Goal: Information Seeking & Learning: Learn about a topic

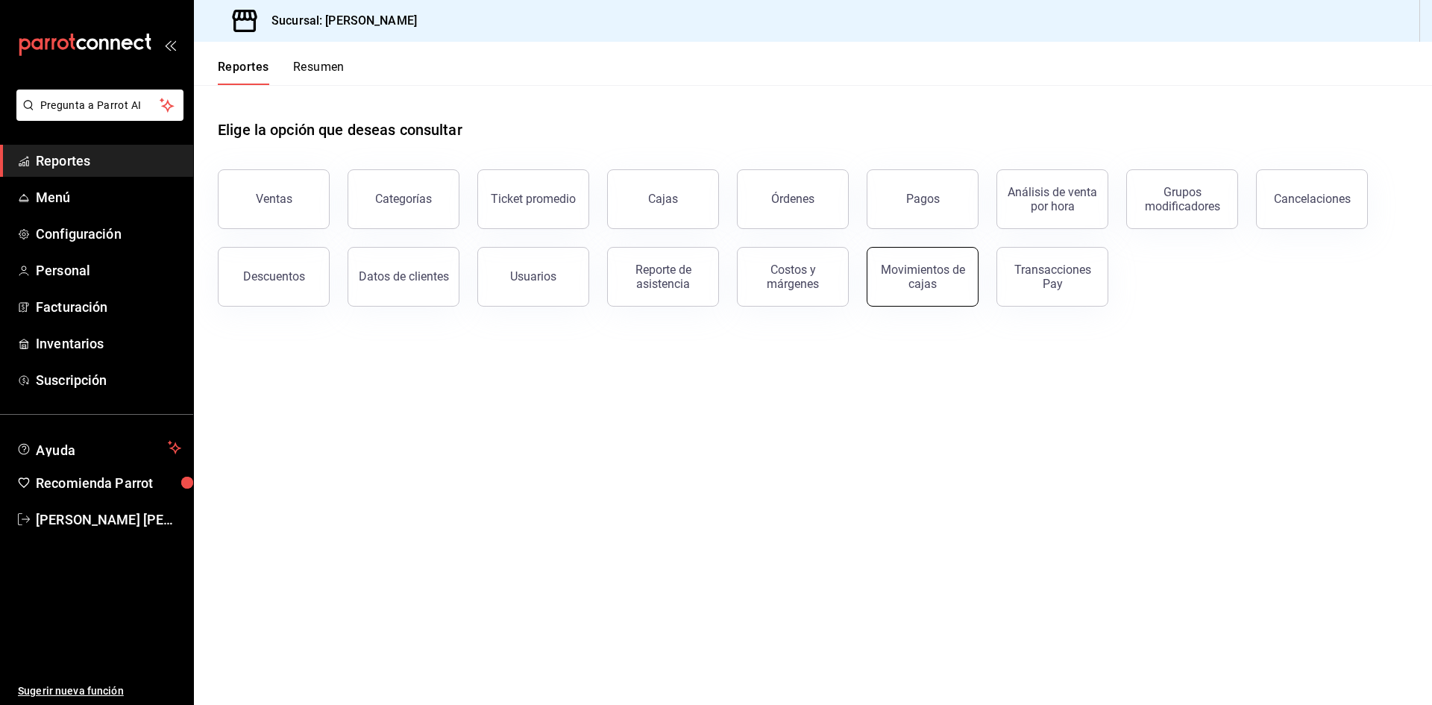
click at [900, 274] on div "Movimientos de cajas" at bounding box center [922, 276] width 92 height 28
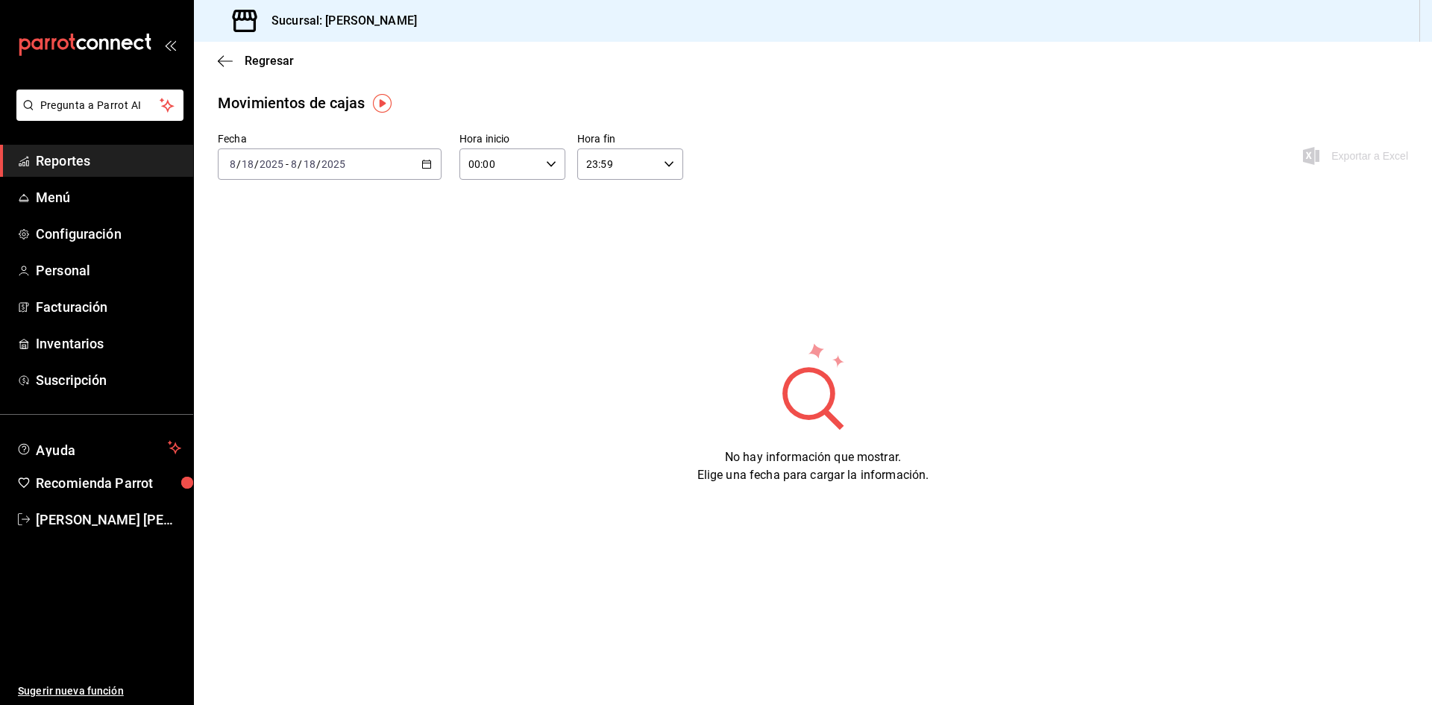
click at [426, 163] on icon "button" at bounding box center [426, 164] width 10 height 10
click at [312, 242] on span "Ayer" at bounding box center [288, 243] width 116 height 16
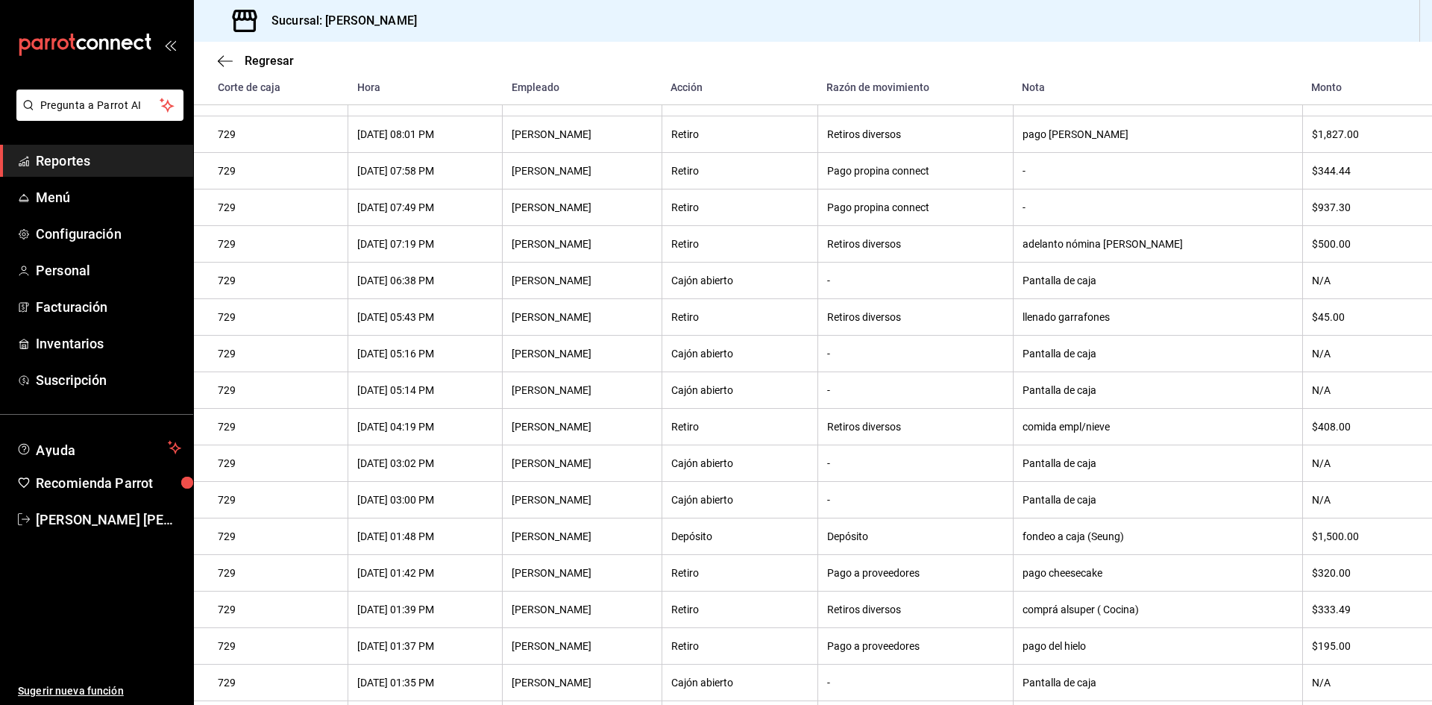
scroll to position [550, 0]
click at [224, 62] on icon "button" at bounding box center [225, 60] width 15 height 13
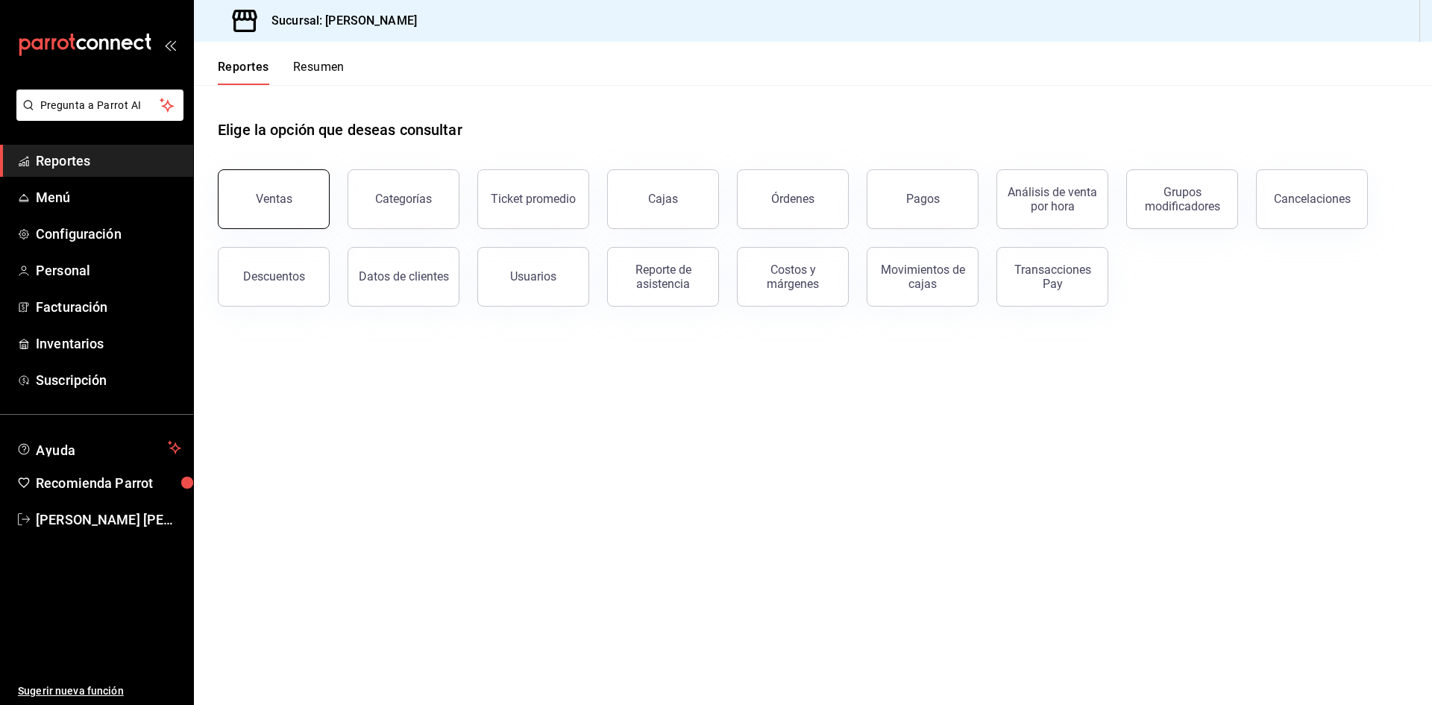
click at [295, 201] on button "Ventas" at bounding box center [274, 199] width 112 height 60
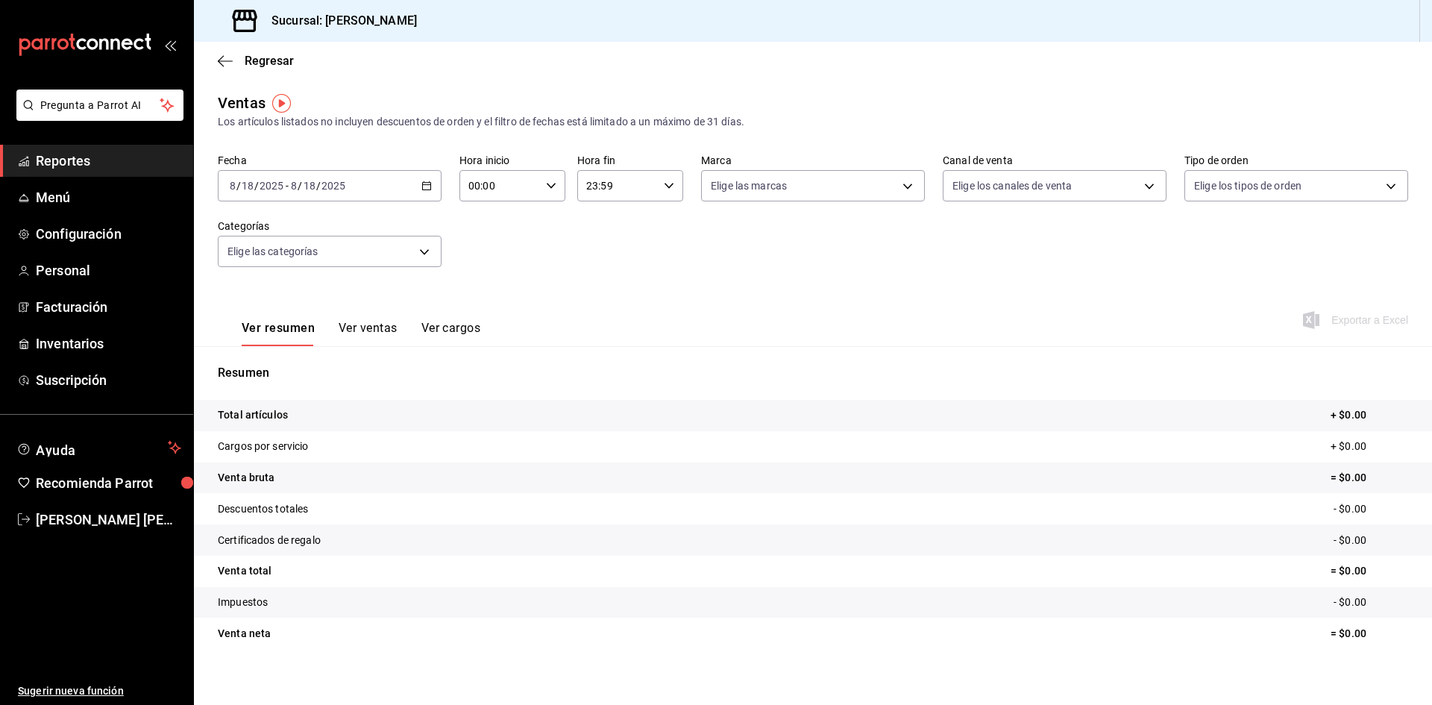
click at [425, 183] on icon "button" at bounding box center [426, 185] width 10 height 10
click at [318, 374] on li "Rango de fechas" at bounding box center [287, 365] width 139 height 34
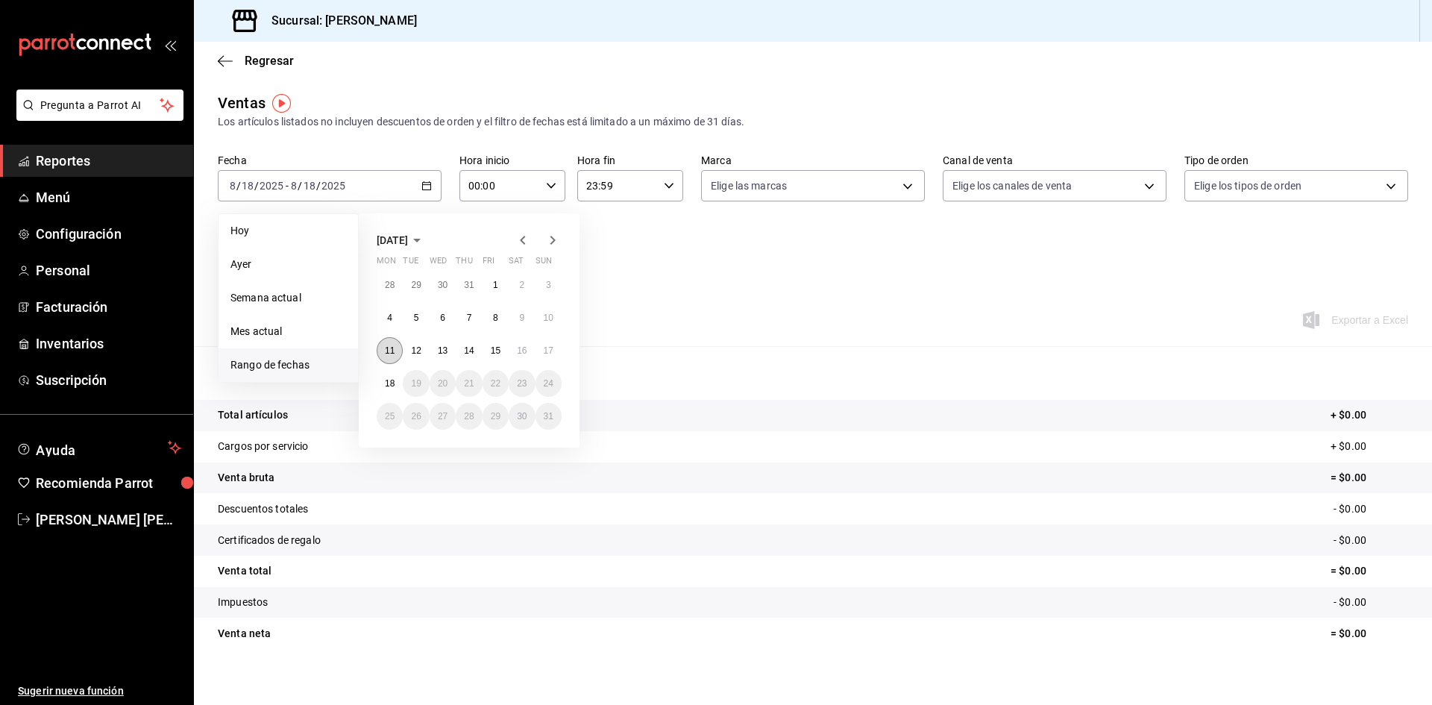
click at [391, 355] on button "11" at bounding box center [390, 350] width 26 height 27
click at [546, 356] on button "17" at bounding box center [548, 350] width 26 height 27
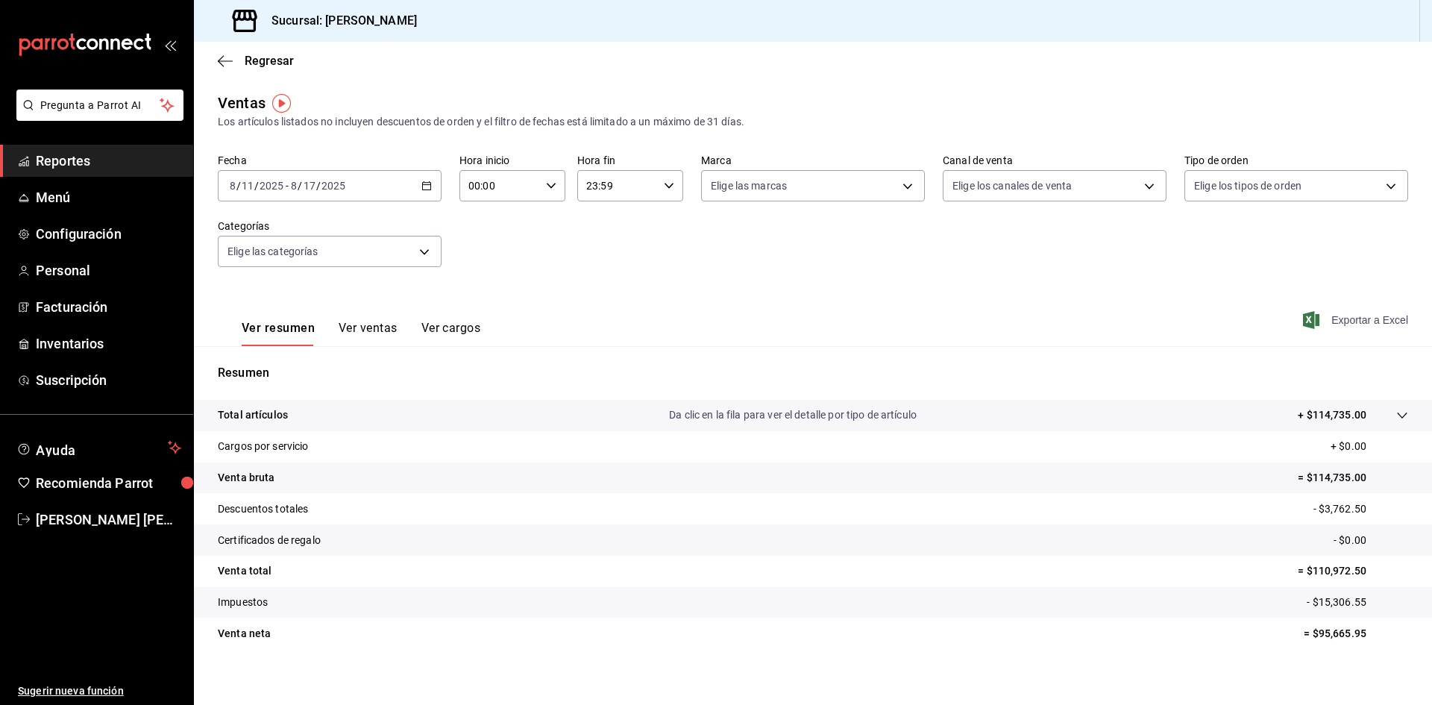
click at [1347, 315] on span "Exportar a Excel" at bounding box center [1357, 320] width 102 height 18
click at [230, 62] on icon "button" at bounding box center [225, 60] width 15 height 13
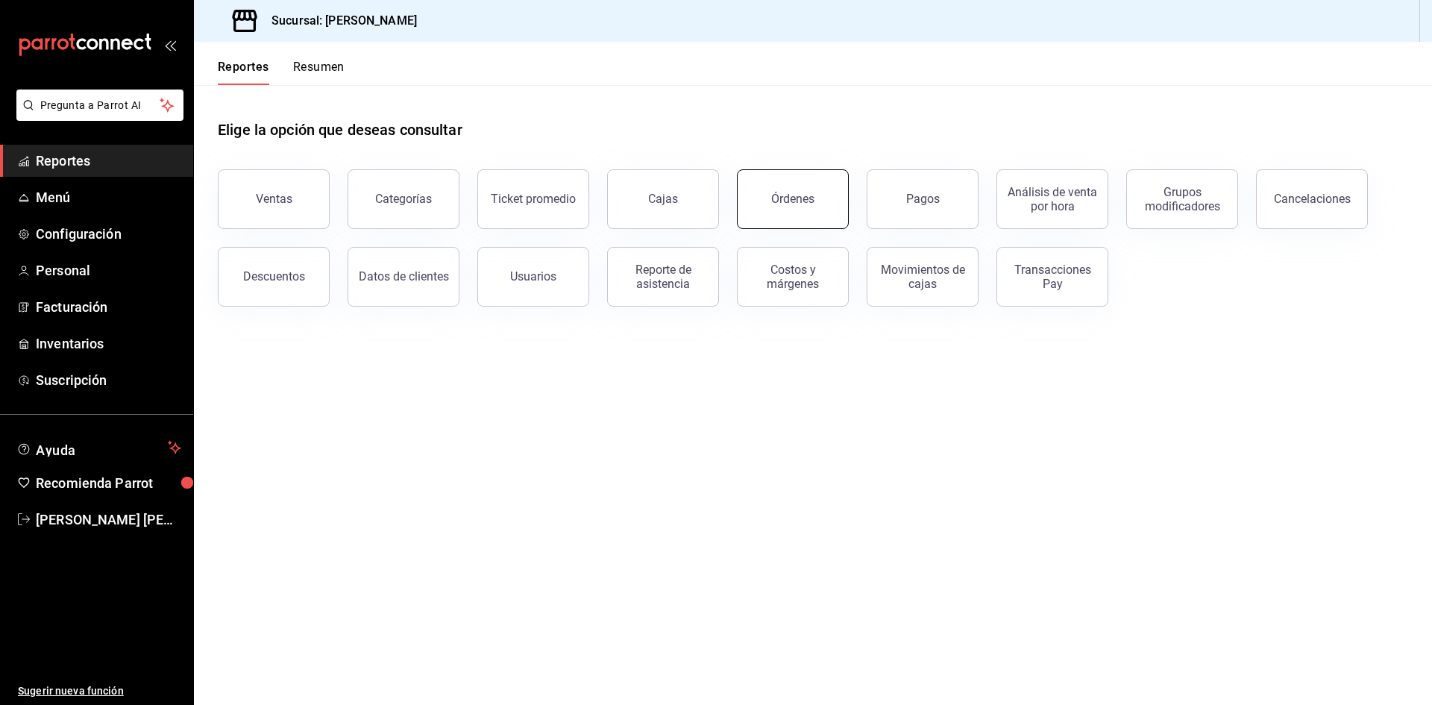
click at [845, 210] on div "Órdenes" at bounding box center [784, 190] width 130 height 78
click at [796, 204] on div "Órdenes" at bounding box center [792, 199] width 43 height 14
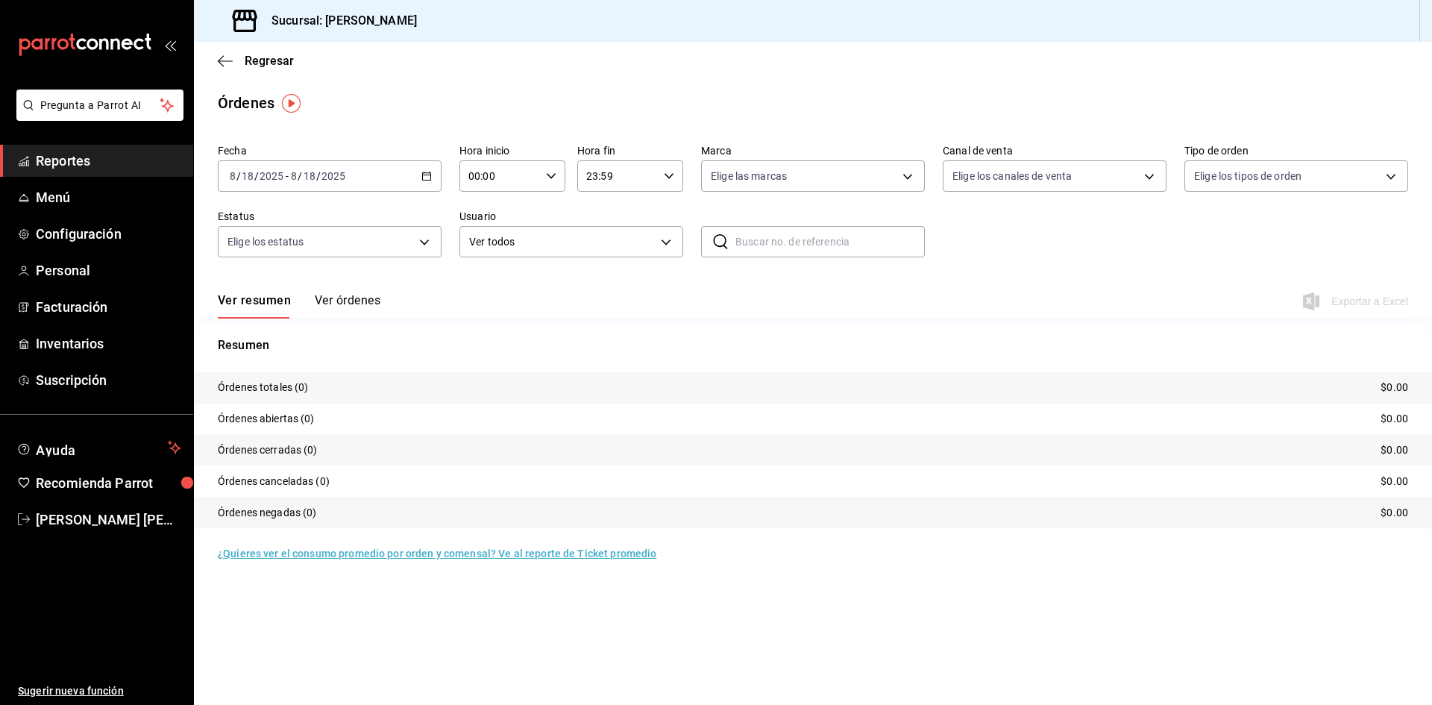
click at [424, 176] on icon "button" at bounding box center [426, 176] width 10 height 10
click at [315, 257] on span "Ayer" at bounding box center [288, 255] width 116 height 16
click at [380, 306] on button "Ver órdenes" at bounding box center [348, 305] width 66 height 25
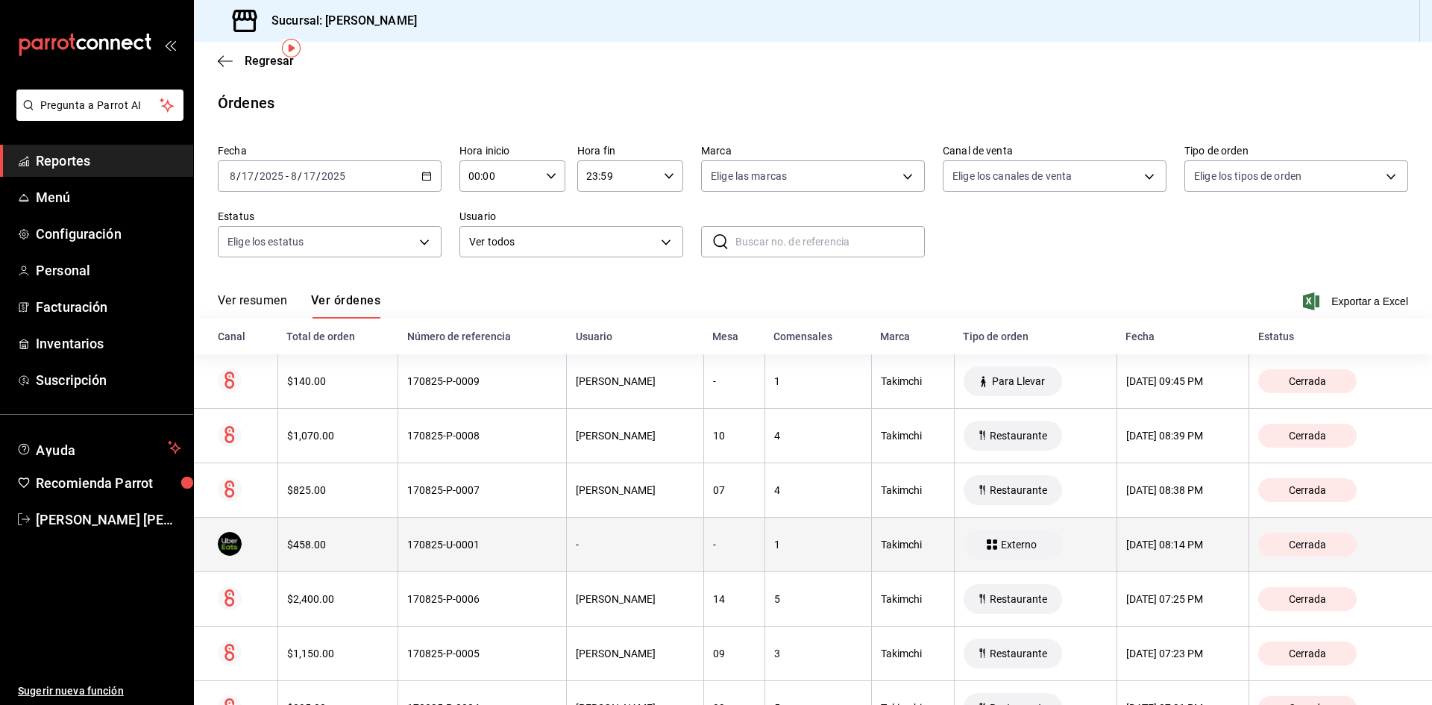
scroll to position [75, 0]
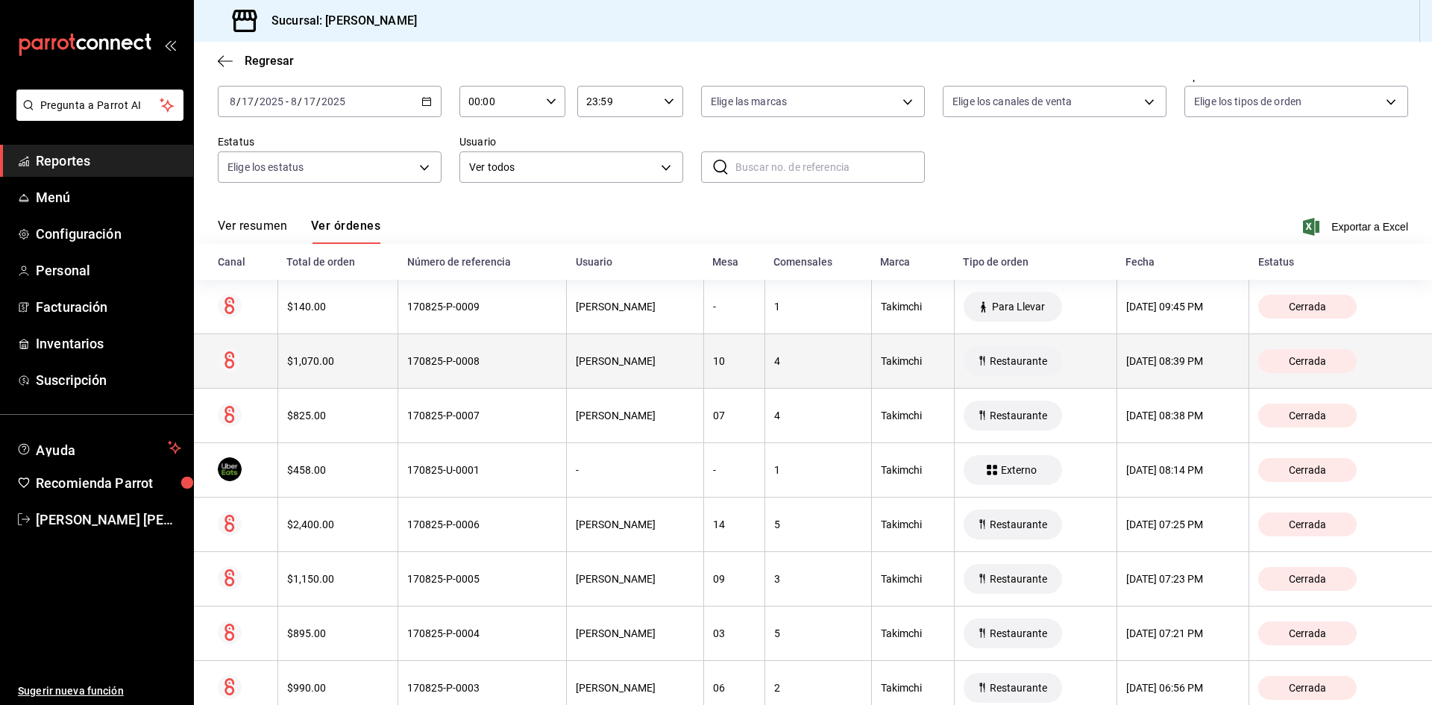
click at [437, 365] on div "170825-P-0008" at bounding box center [482, 361] width 150 height 12
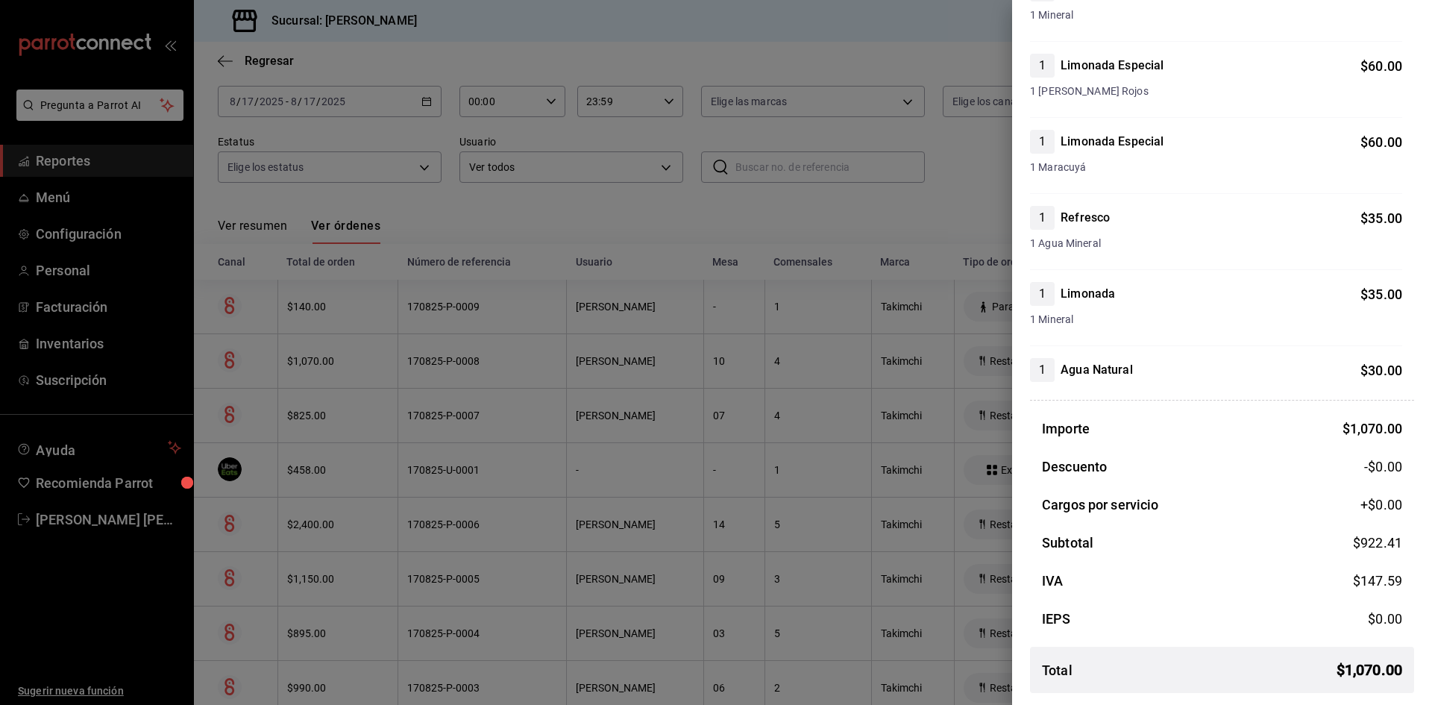
scroll to position [0, 0]
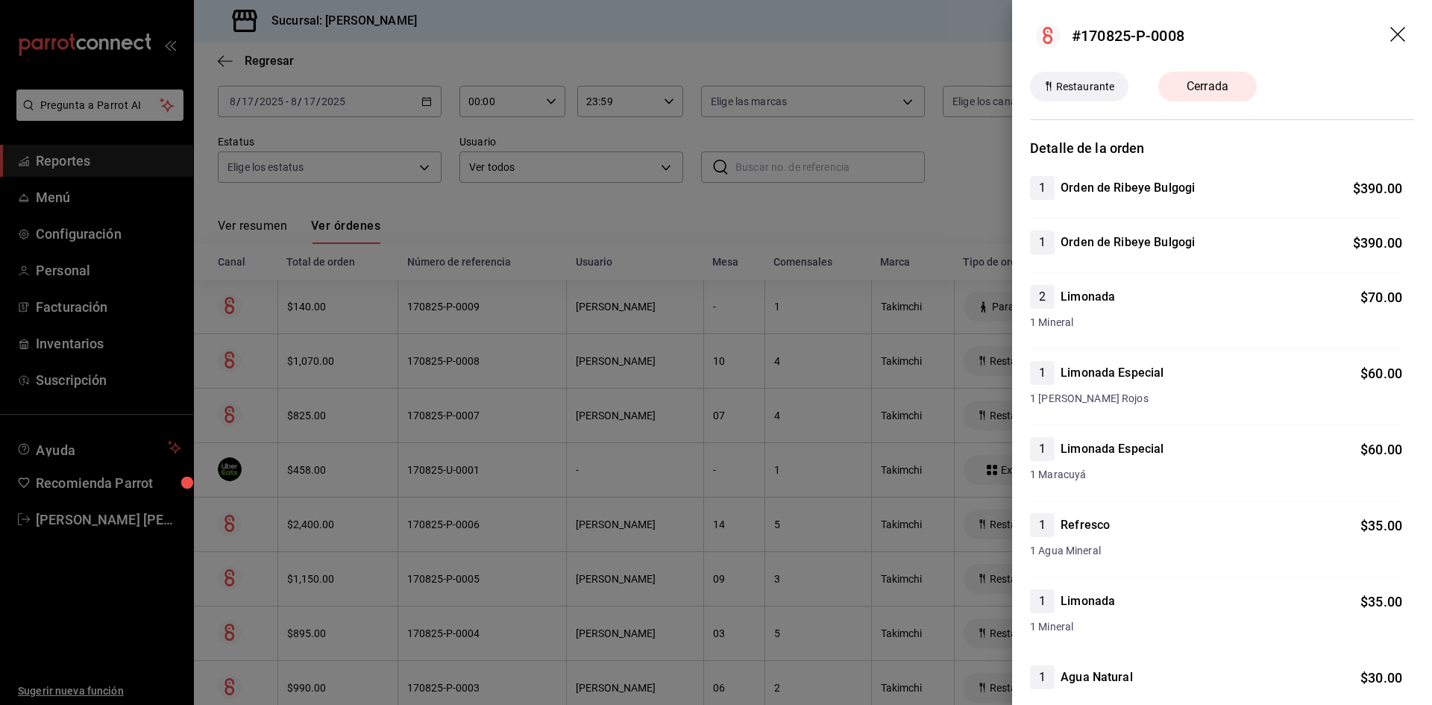
click at [1390, 33] on icon "drag" at bounding box center [1399, 36] width 18 height 18
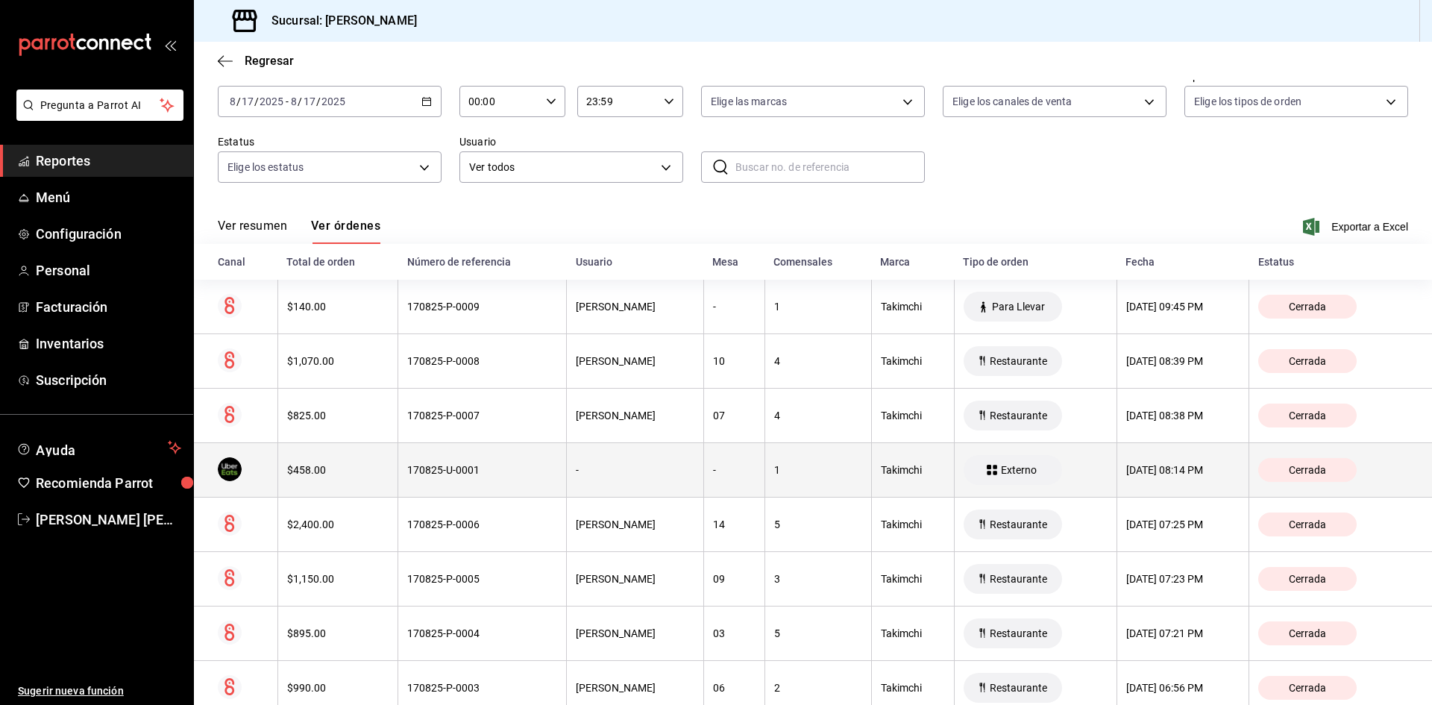
scroll to position [149, 0]
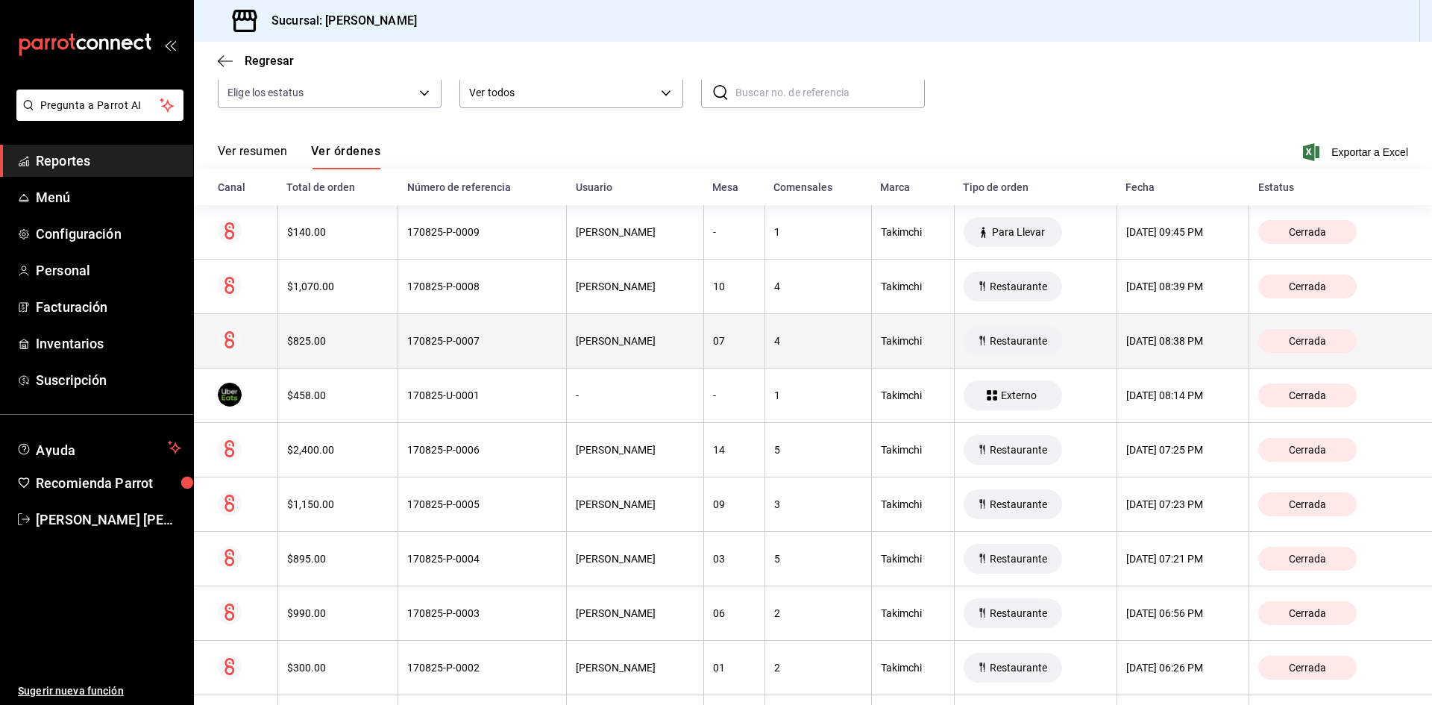
click at [576, 336] on div "Luly Corral" at bounding box center [635, 341] width 118 height 12
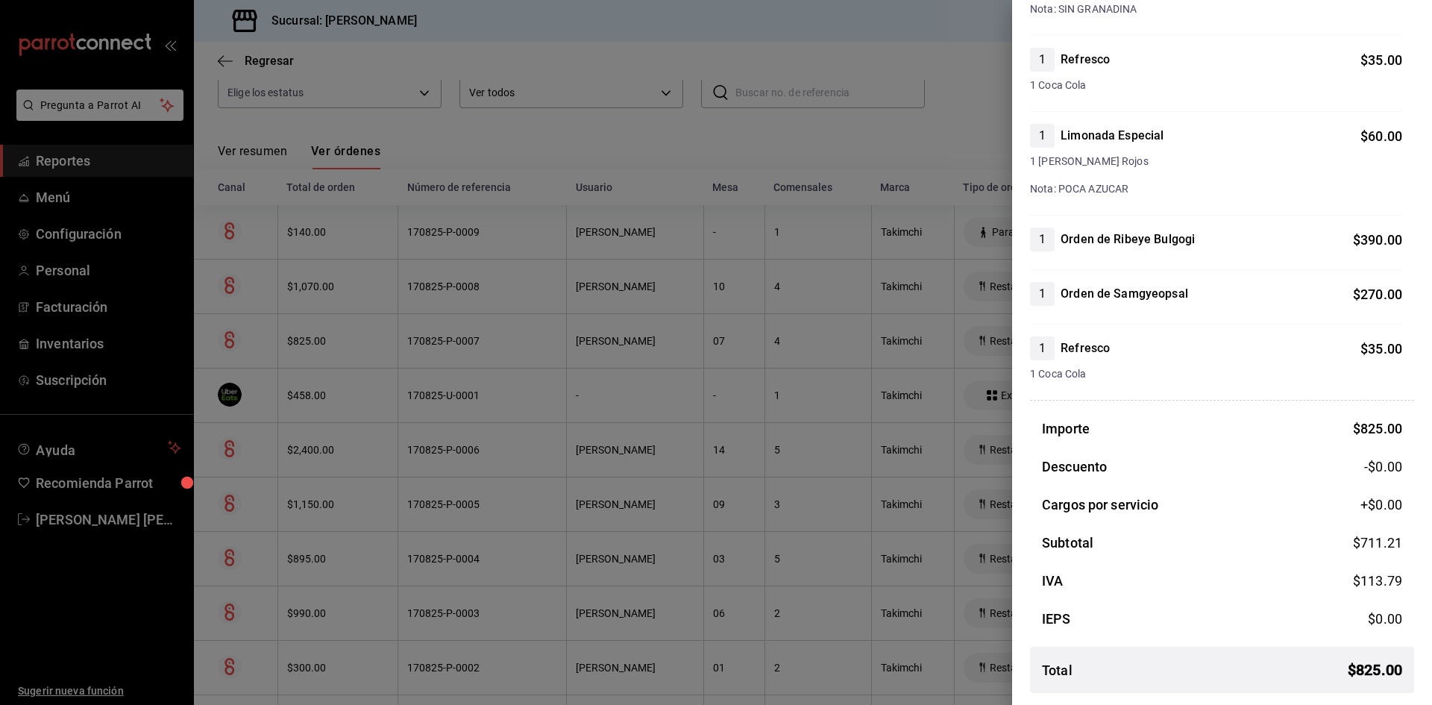
scroll to position [0, 0]
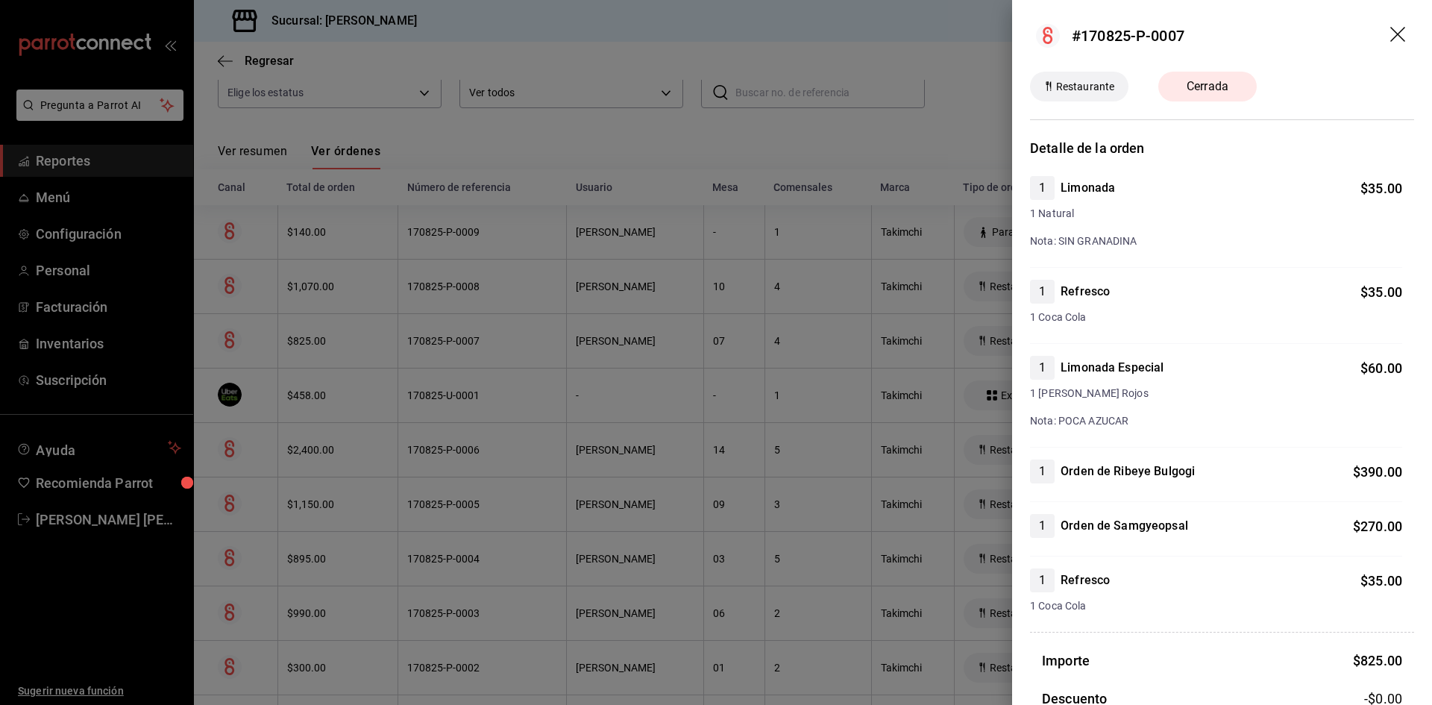
click at [1390, 32] on icon "drag" at bounding box center [1397, 34] width 15 height 15
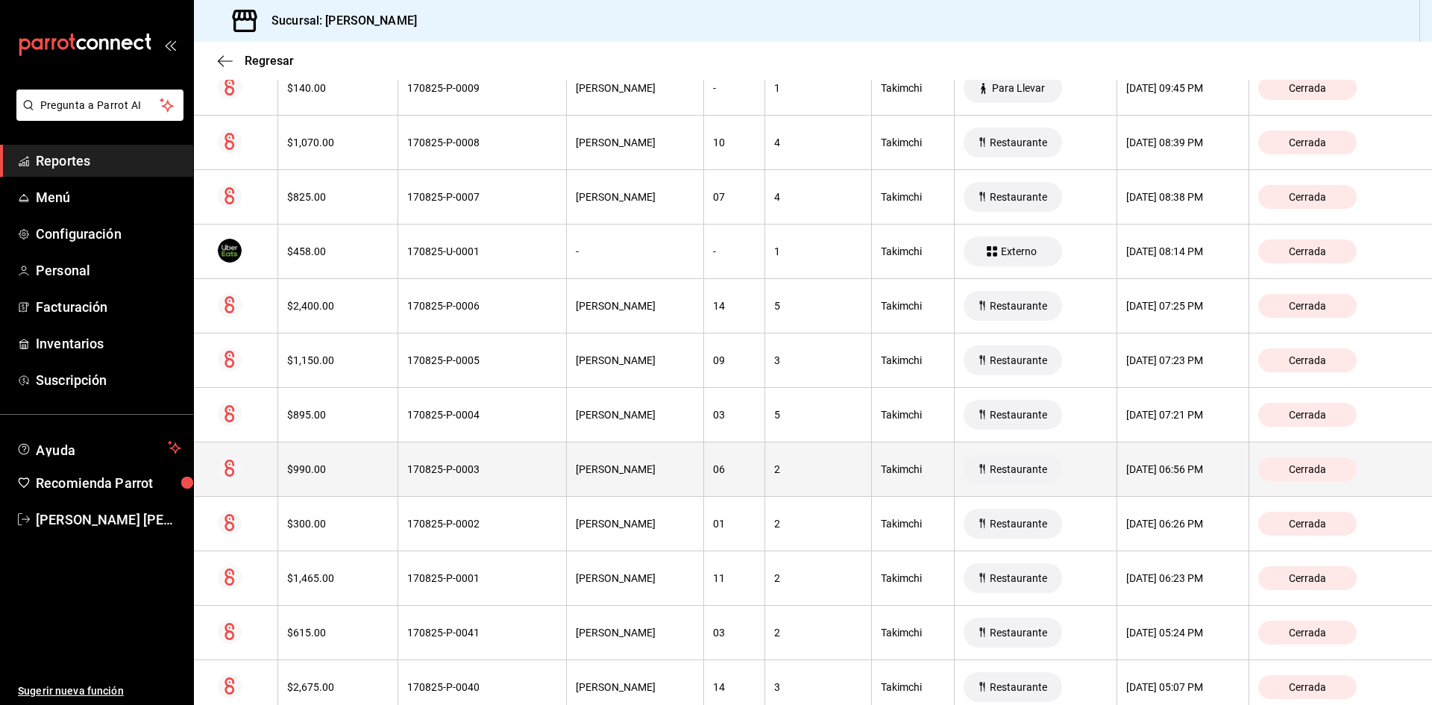
scroll to position [298, 0]
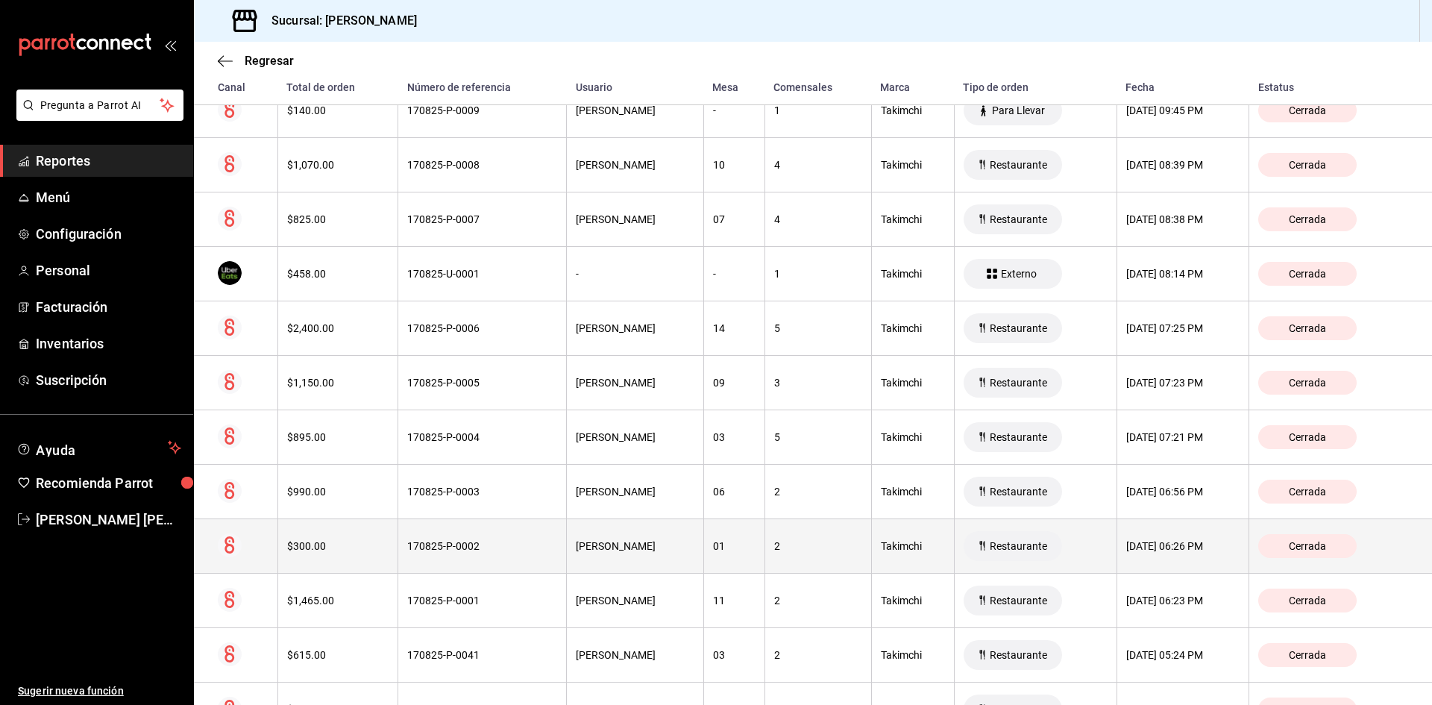
click at [456, 544] on div "170825-P-0002" at bounding box center [482, 546] width 150 height 12
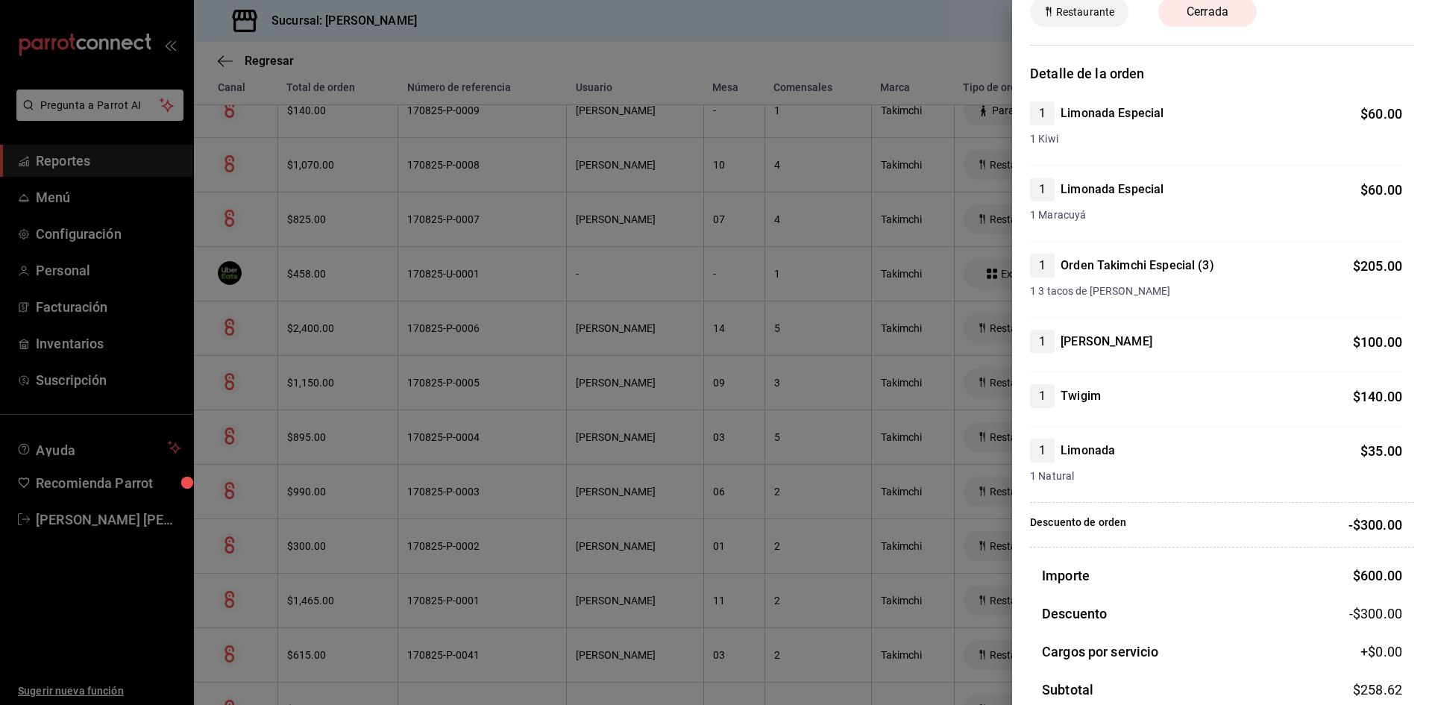
scroll to position [0, 0]
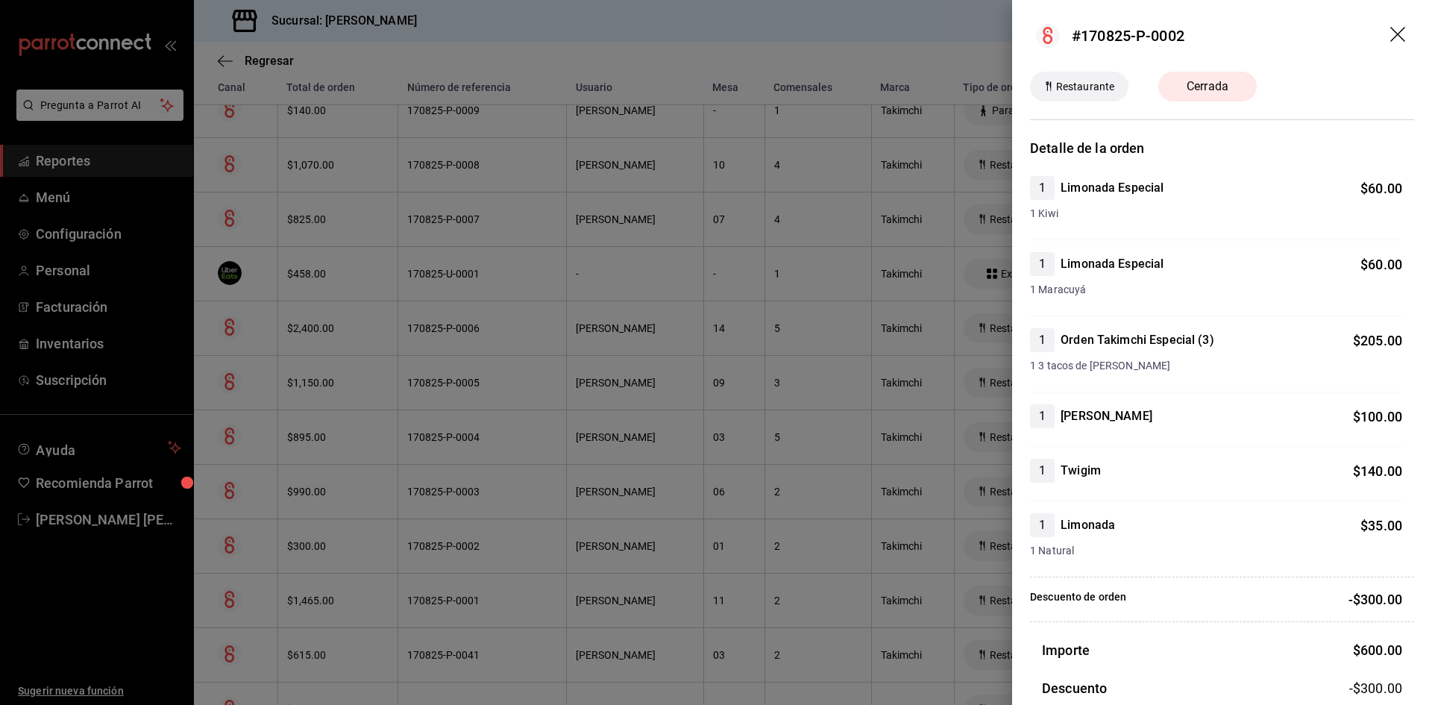
click at [1390, 33] on icon "drag" at bounding box center [1399, 36] width 18 height 18
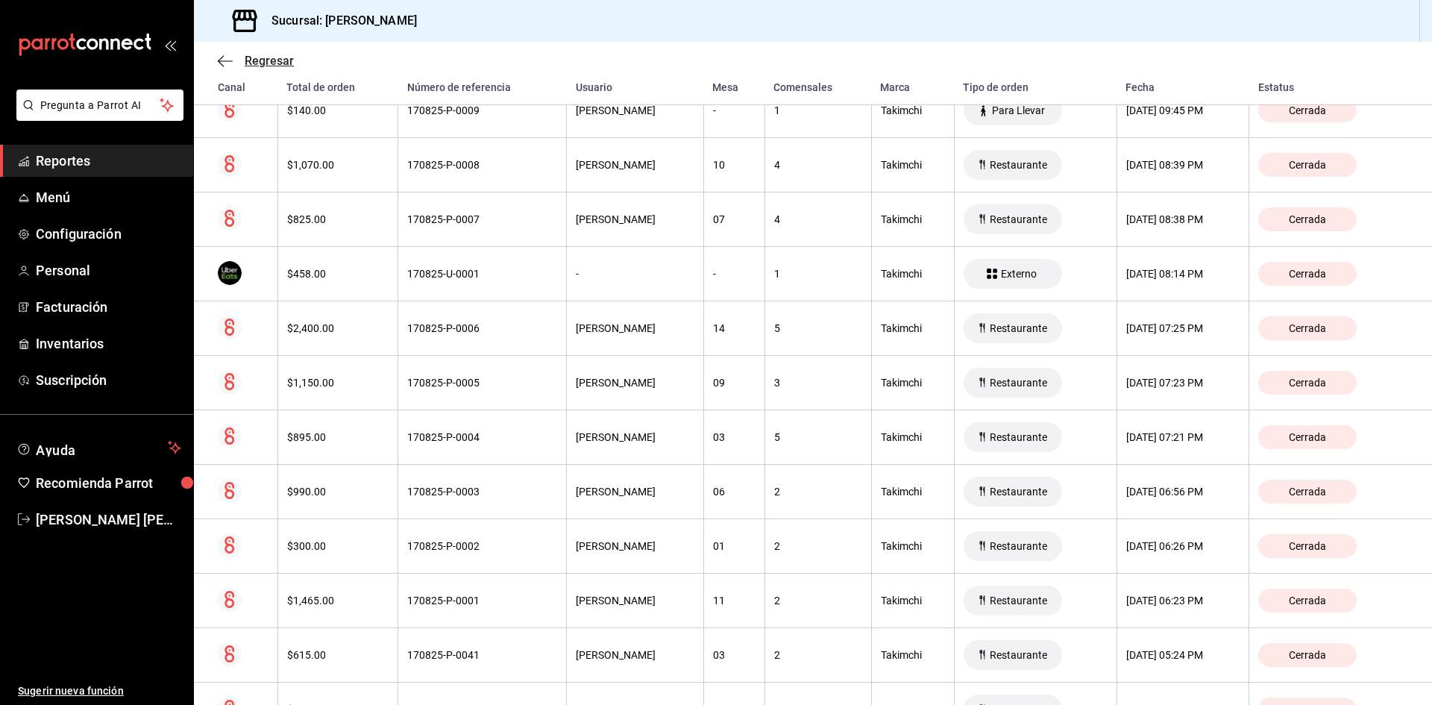
click at [218, 60] on icon "button" at bounding box center [221, 60] width 6 height 11
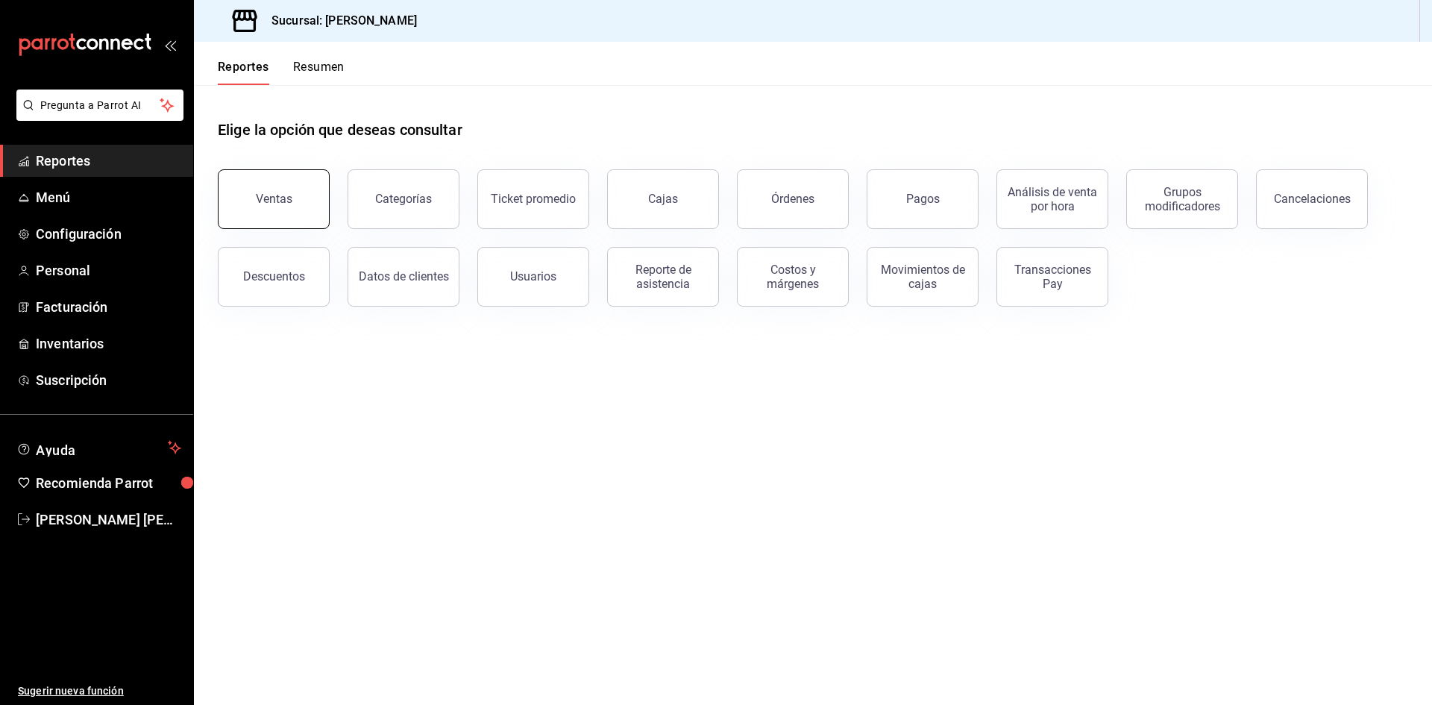
click at [254, 196] on button "Ventas" at bounding box center [274, 199] width 112 height 60
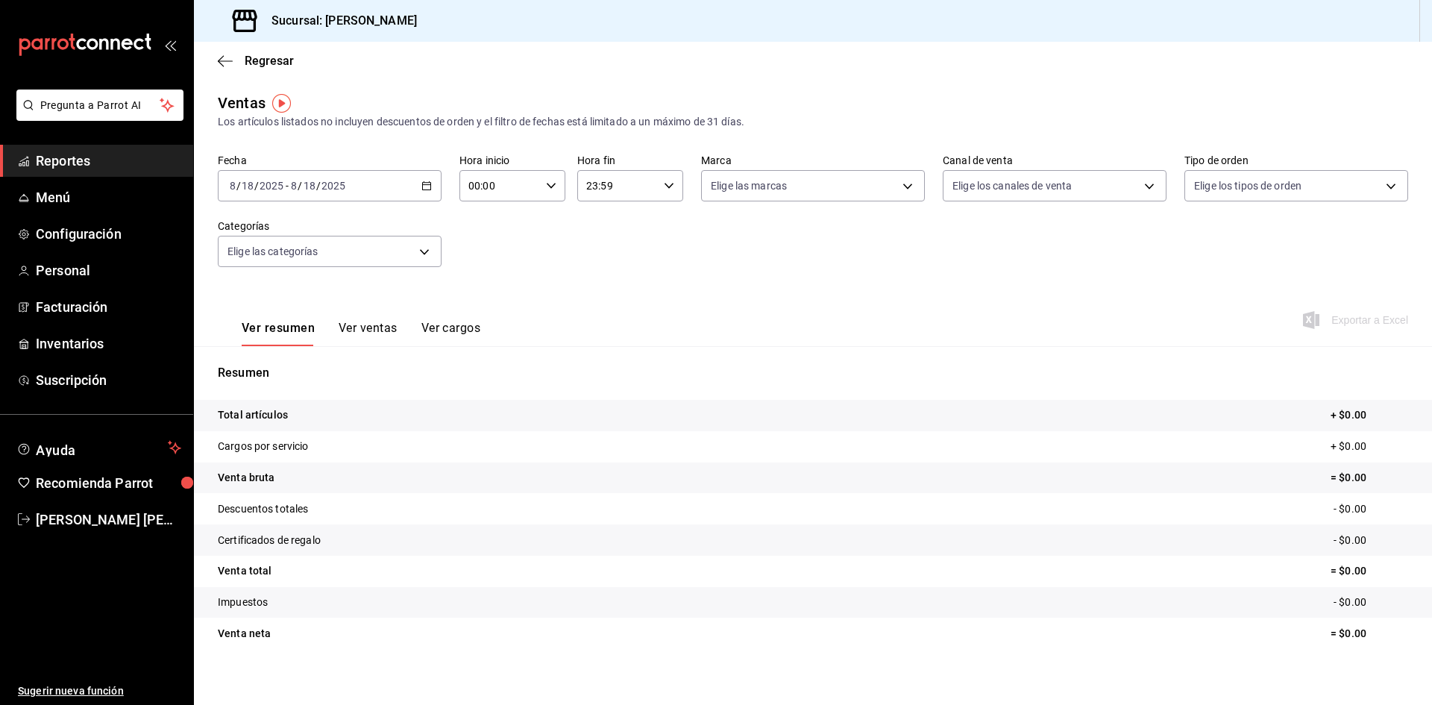
click at [424, 178] on div "2025-08-18 8 / 18 / 2025 - 2025-08-18 8 / 18 / 2025" at bounding box center [330, 185] width 224 height 31
click at [321, 353] on li "Rango de fechas" at bounding box center [287, 365] width 139 height 34
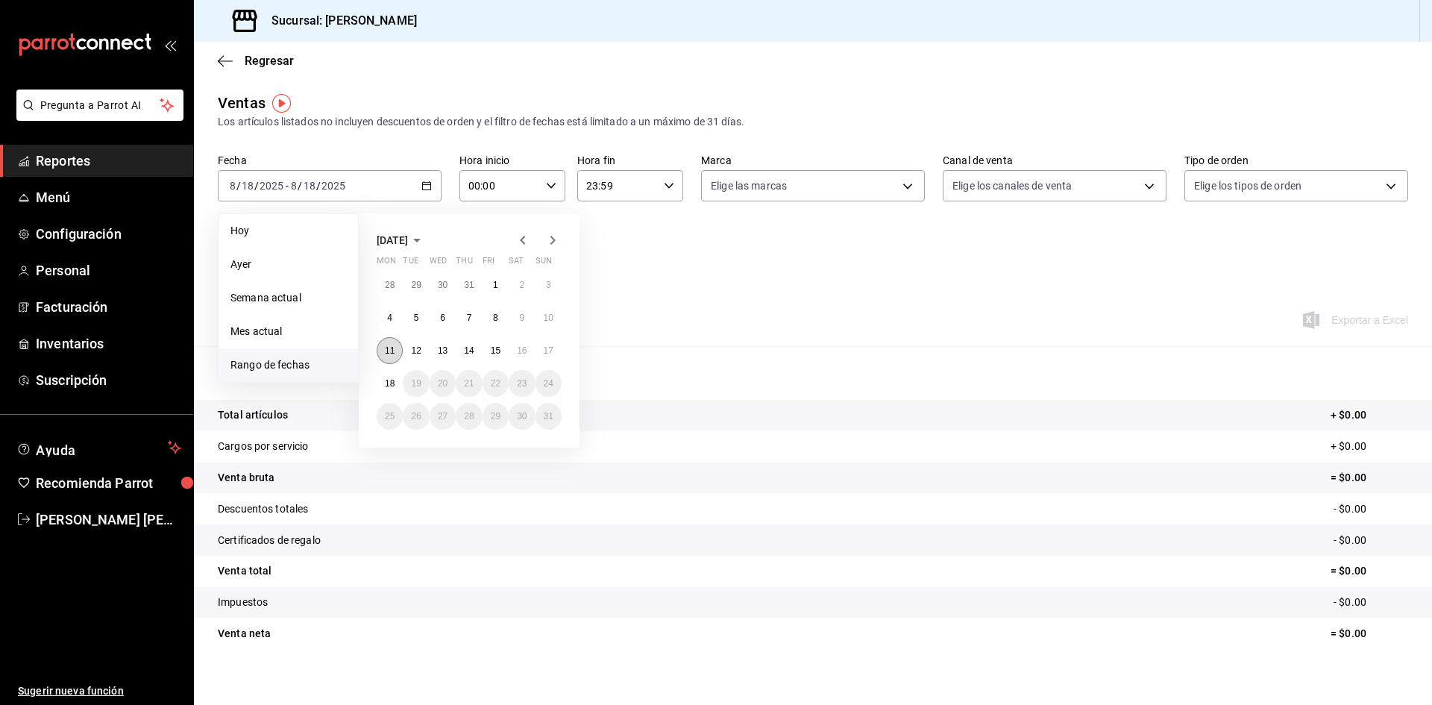
click at [391, 347] on abbr "11" at bounding box center [390, 350] width 10 height 10
click at [551, 345] on abbr "17" at bounding box center [549, 350] width 10 height 10
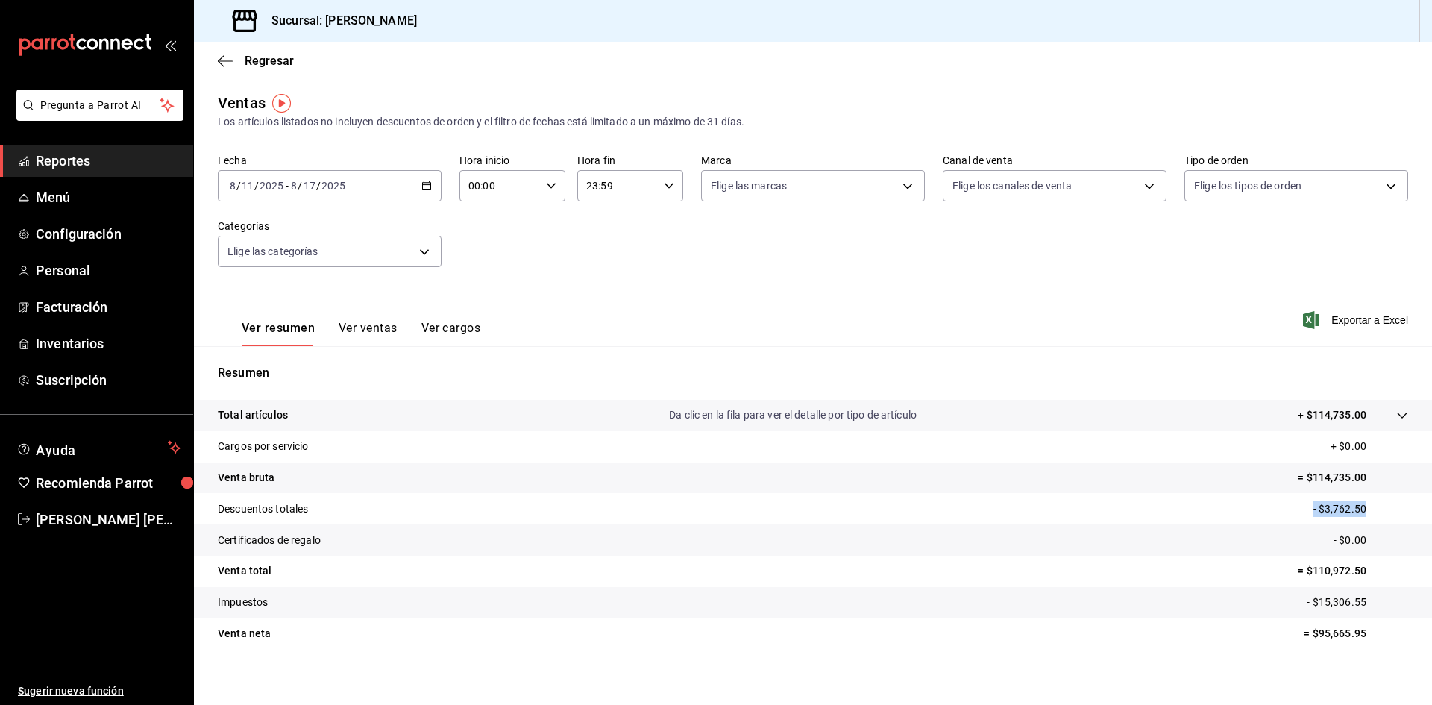
drag, startPoint x: 1294, startPoint y: 512, endPoint x: 1362, endPoint y: 510, distance: 68.6
click at [1362, 510] on tr "Descuentos totales - $3,762.50" at bounding box center [813, 508] width 1238 height 31
click at [232, 58] on icon "button" at bounding box center [225, 60] width 15 height 13
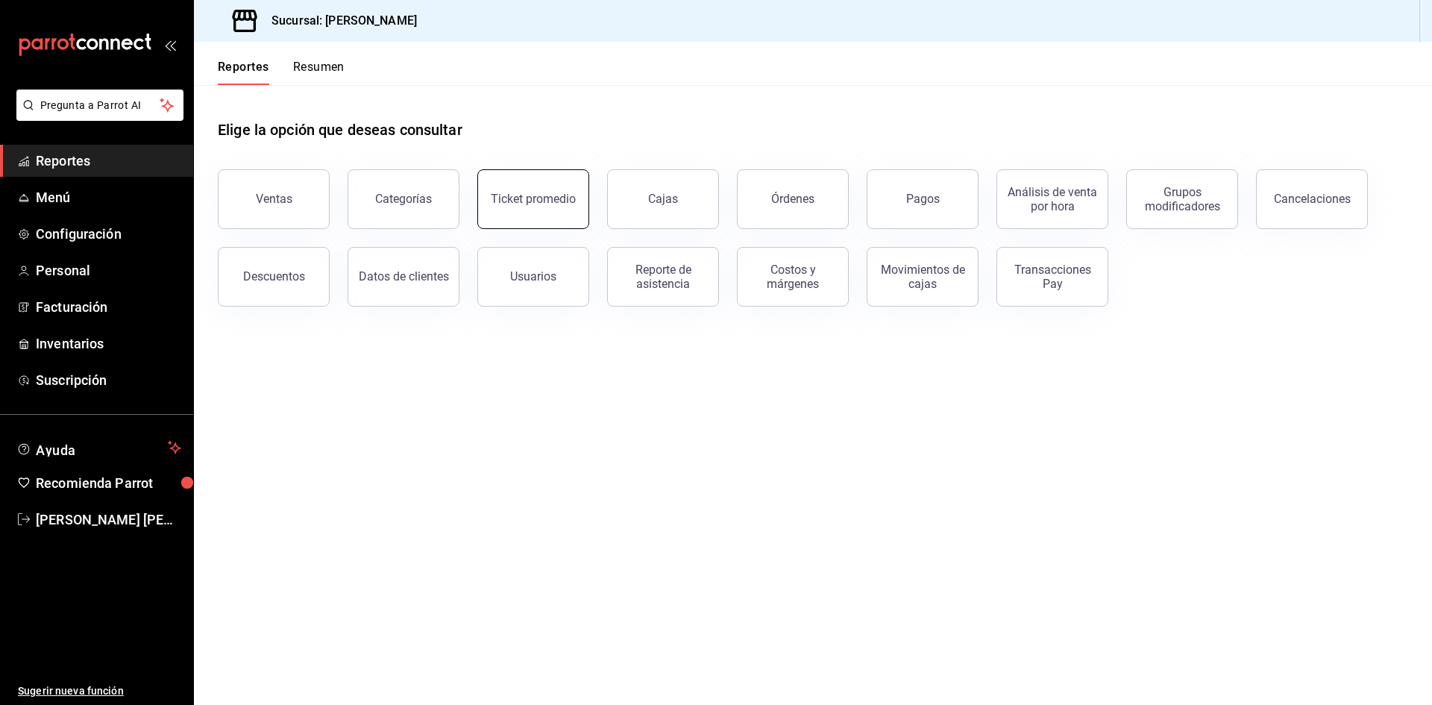
click at [541, 215] on button "Ticket promedio" at bounding box center [533, 199] width 112 height 60
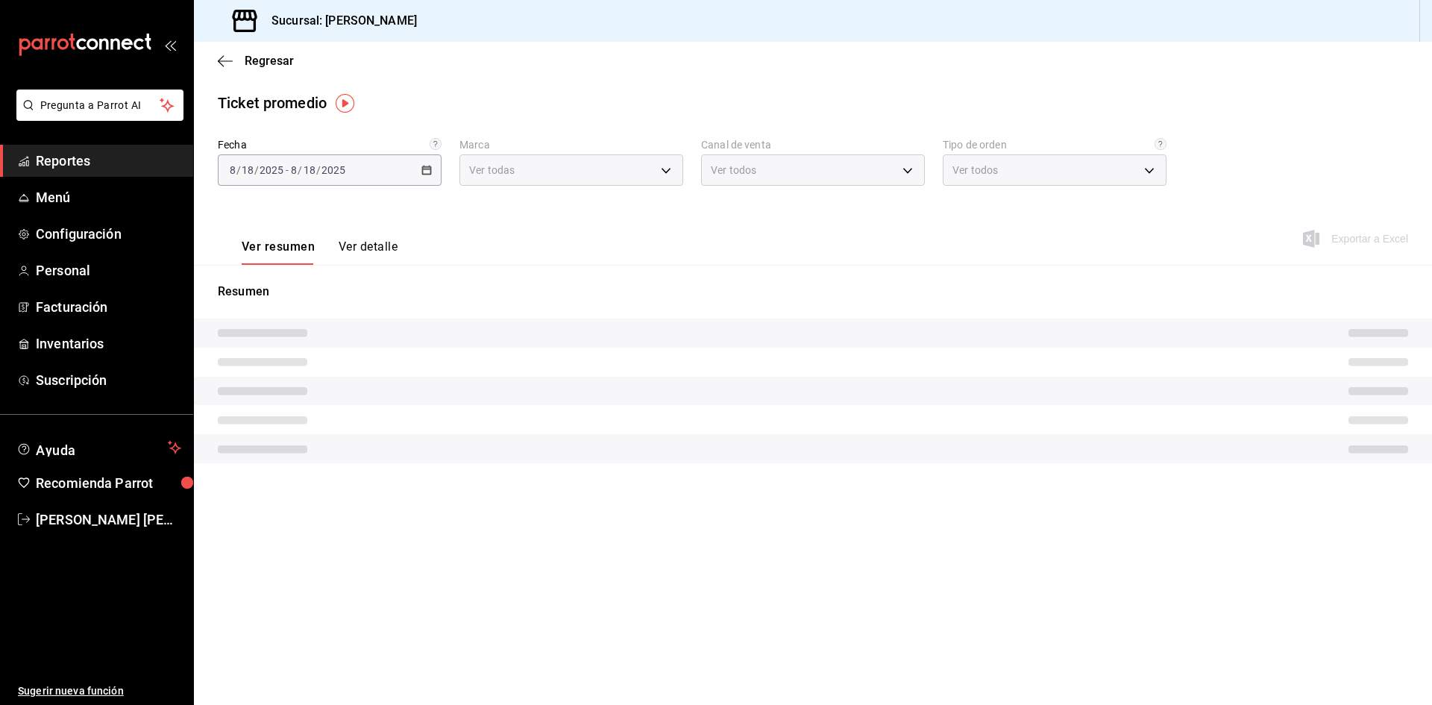
type input "a0941c61-cf70-4286-b606-49293484f178"
type input "PARROT,UBER_EATS,RAPPI,DIDI_FOOD,ONLINE"
type input "bcf309b6-de99-4fb7-8be2-389ab5b74b2c,9af3ec26-8184-4508-88c5-bfaaddd1b668,33909…"
click at [428, 168] on icon "button" at bounding box center [426, 170] width 10 height 10
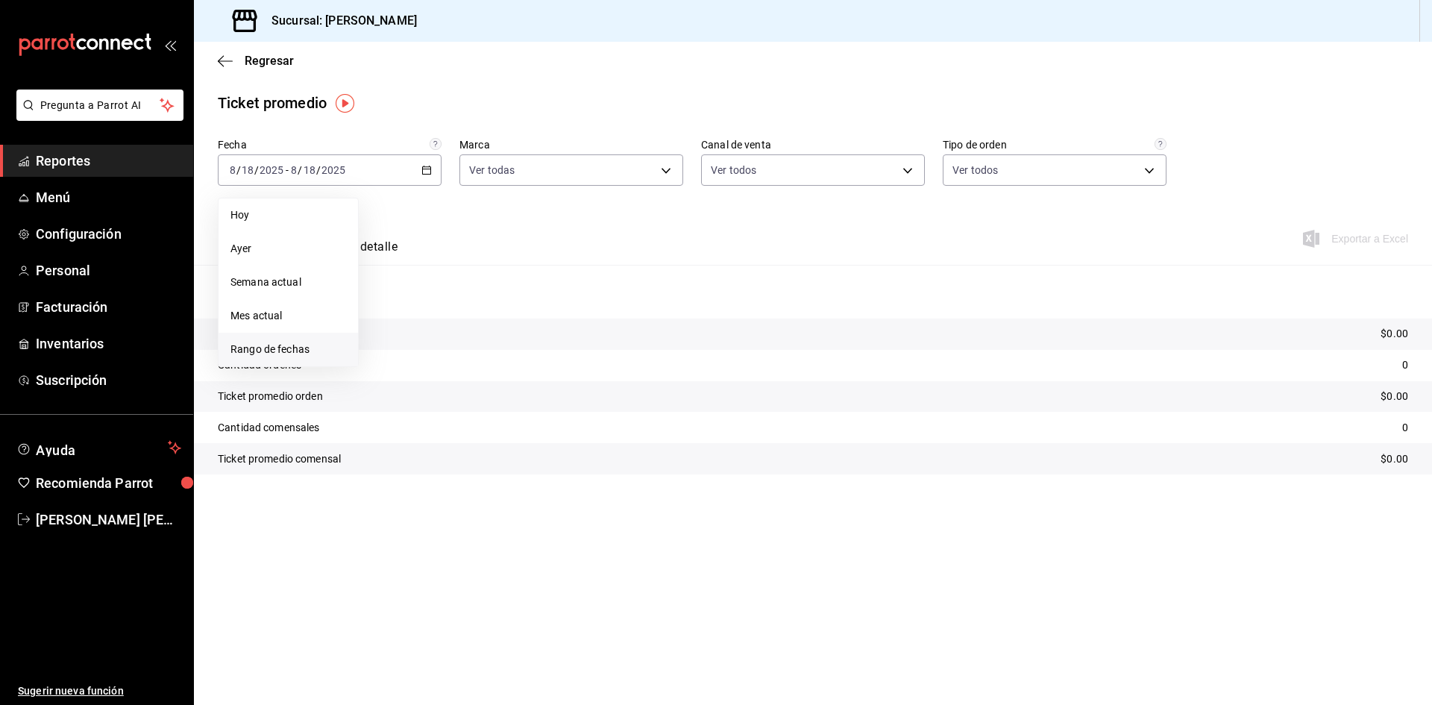
click at [318, 347] on span "Rango de fechas" at bounding box center [288, 350] width 116 height 16
click at [388, 337] on abbr "11" at bounding box center [390, 335] width 10 height 10
click at [547, 332] on abbr "17" at bounding box center [549, 335] width 10 height 10
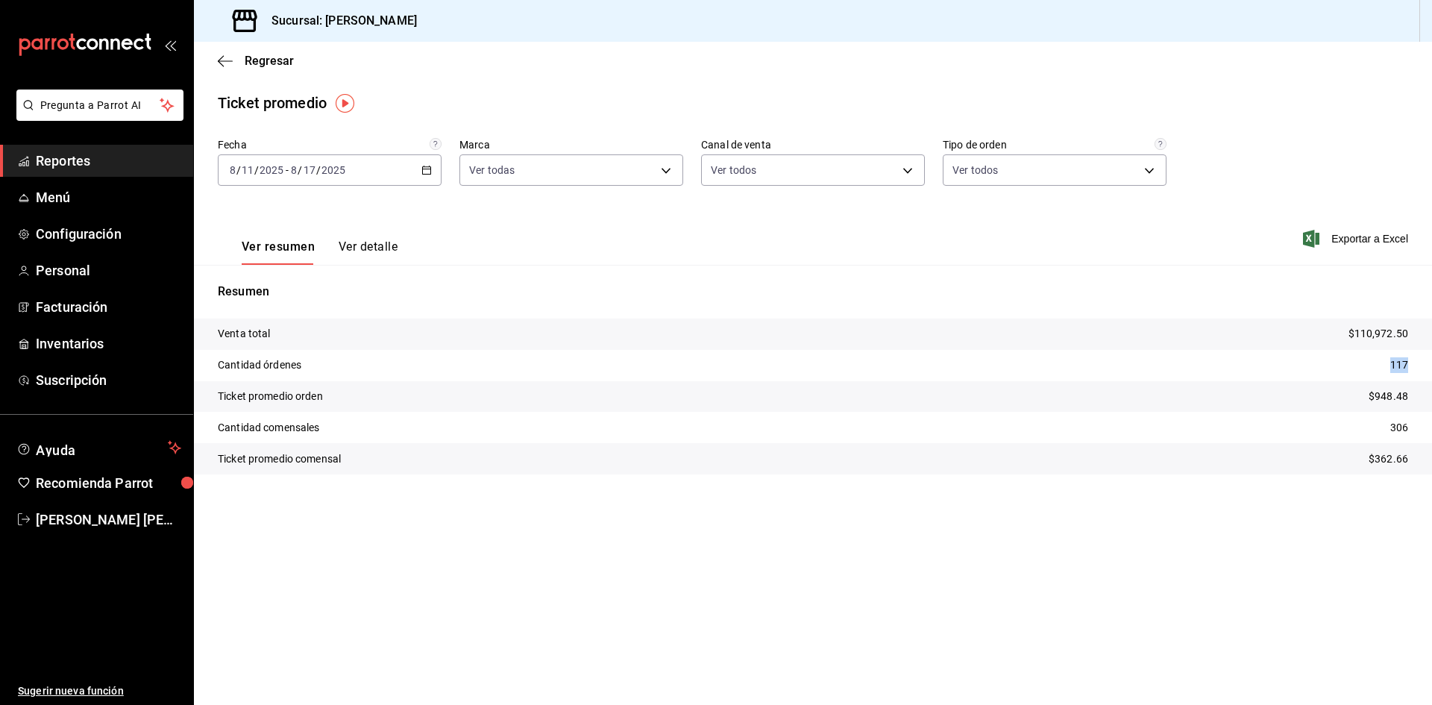
drag, startPoint x: 1385, startPoint y: 365, endPoint x: 1428, endPoint y: 364, distance: 42.5
click at [1428, 364] on tr "Cantidad órdenes 117" at bounding box center [813, 365] width 1238 height 31
copy p "117"
drag, startPoint x: 1382, startPoint y: 429, endPoint x: 1429, endPoint y: 426, distance: 47.1
click at [1429, 426] on tr "Cantidad comensales 306" at bounding box center [813, 427] width 1238 height 31
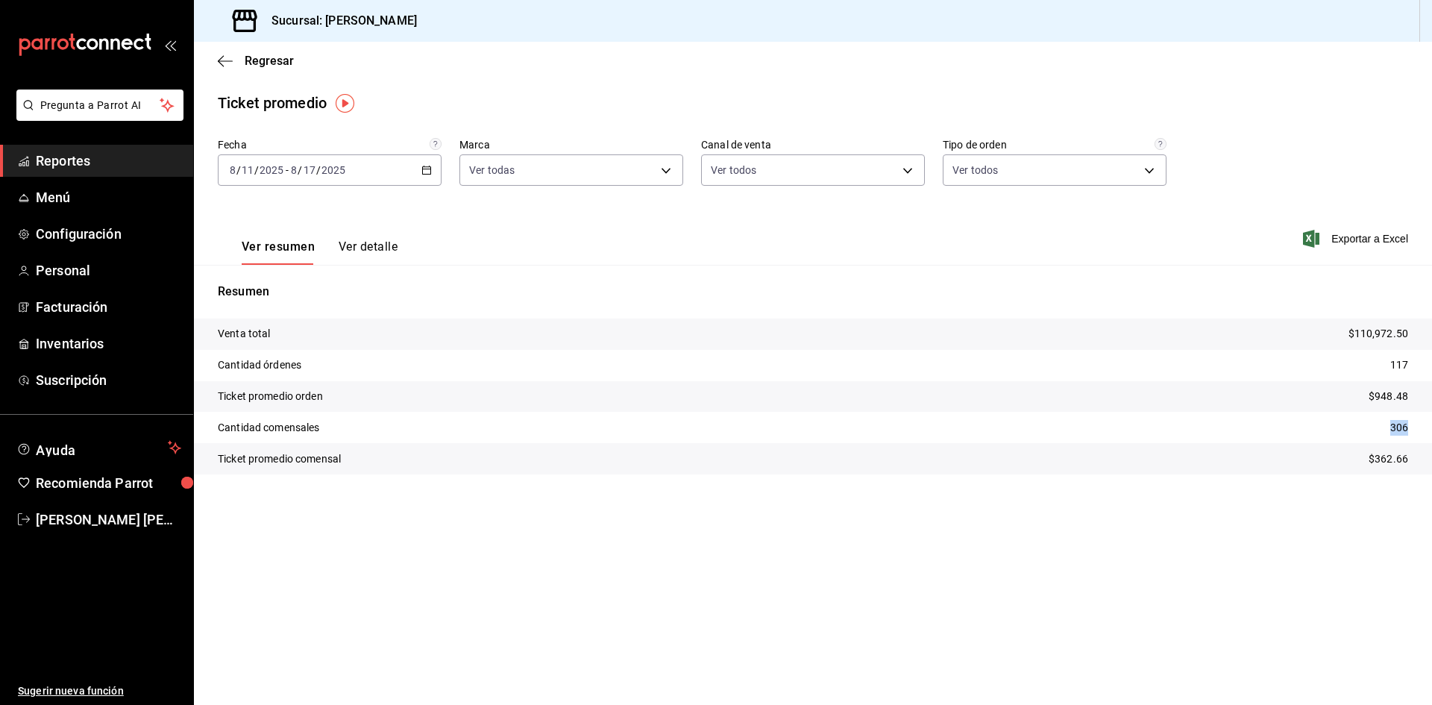
copy p "306"
click at [210, 54] on div "Regresar" at bounding box center [813, 61] width 1238 height 38
click at [226, 60] on icon "button" at bounding box center [225, 60] width 15 height 13
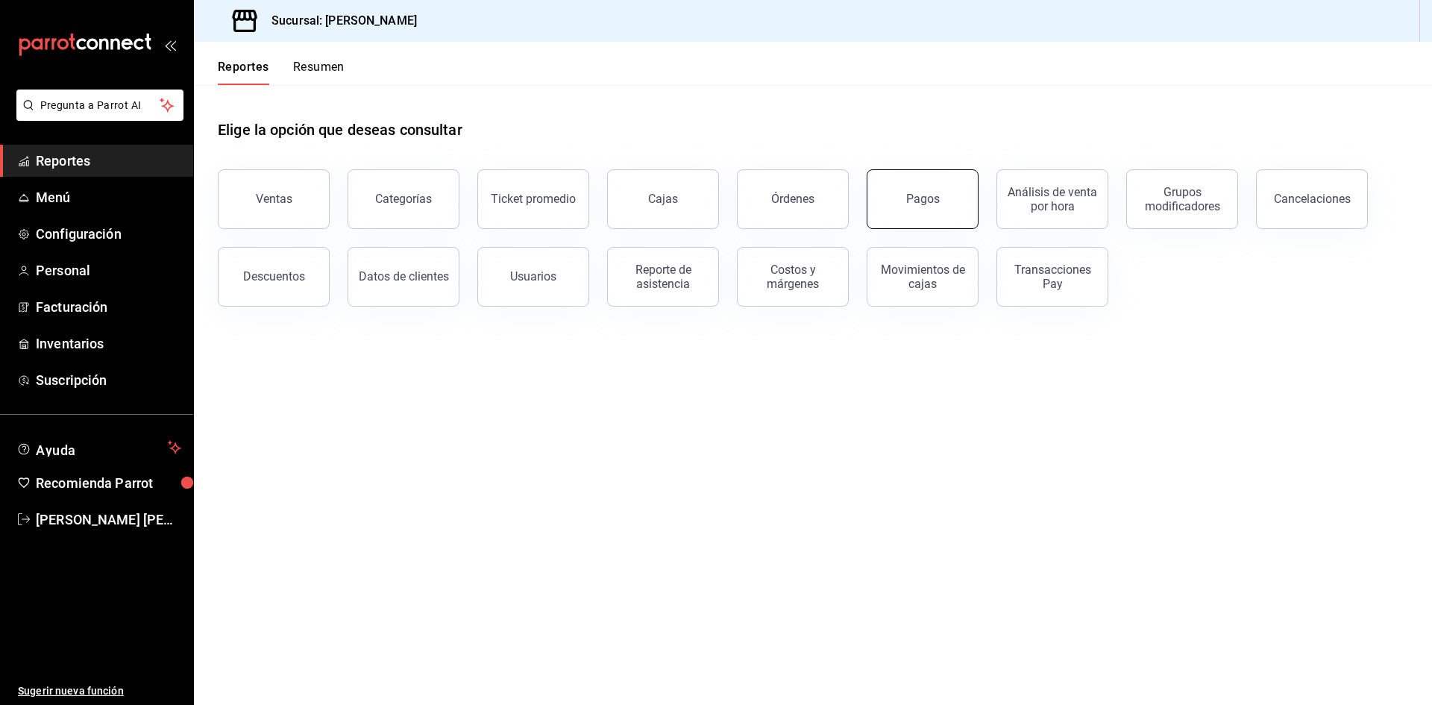
click at [938, 202] on button "Pagos" at bounding box center [922, 199] width 112 height 60
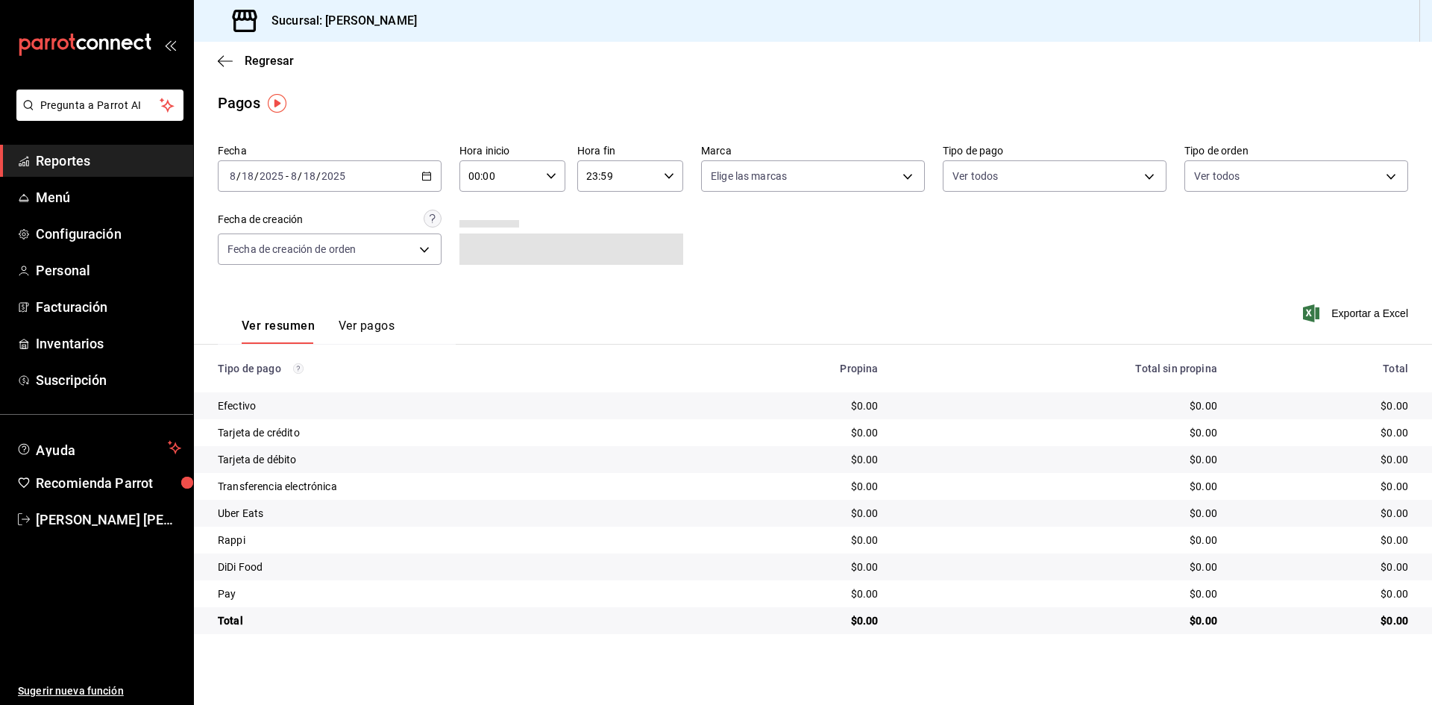
click at [427, 180] on \(Stroke\) "button" at bounding box center [426, 176] width 9 height 8
click at [333, 386] on span "Rango de fechas" at bounding box center [288, 389] width 116 height 16
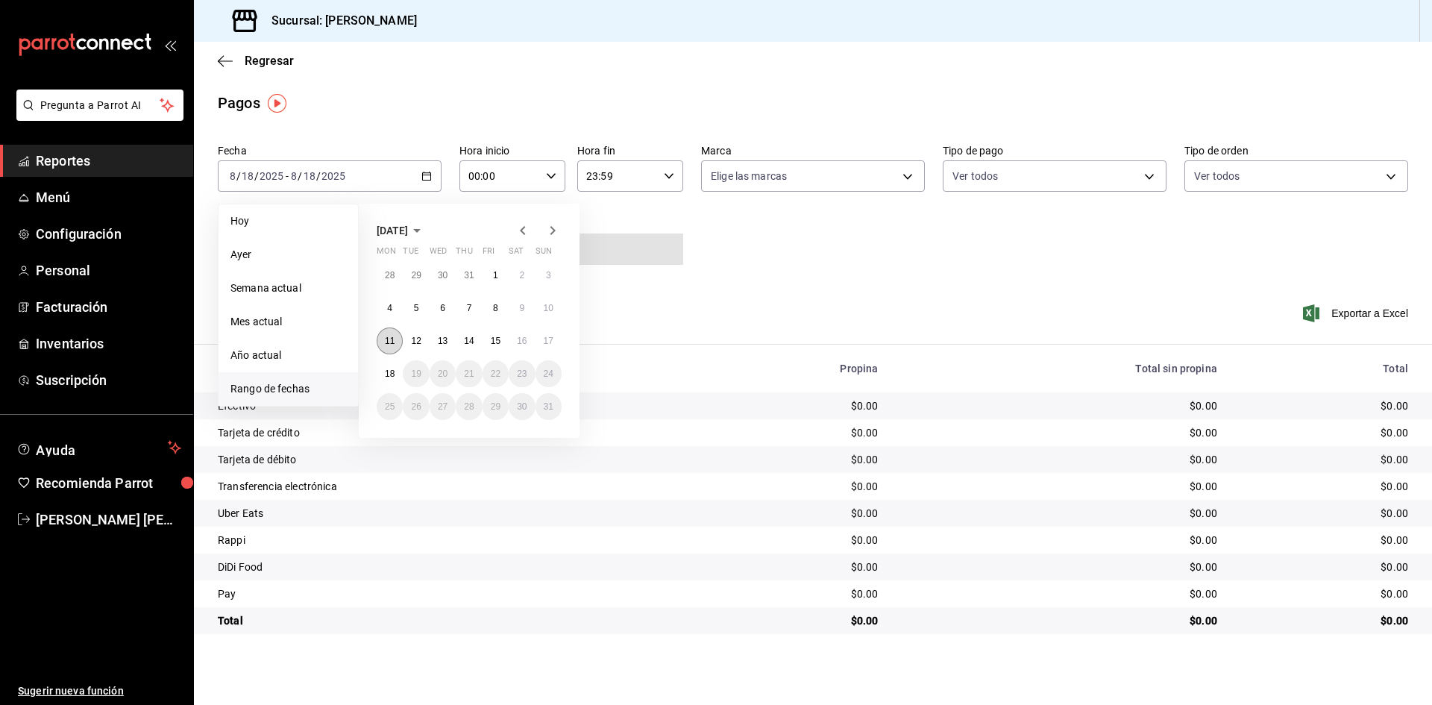
click at [386, 339] on abbr "11" at bounding box center [390, 341] width 10 height 10
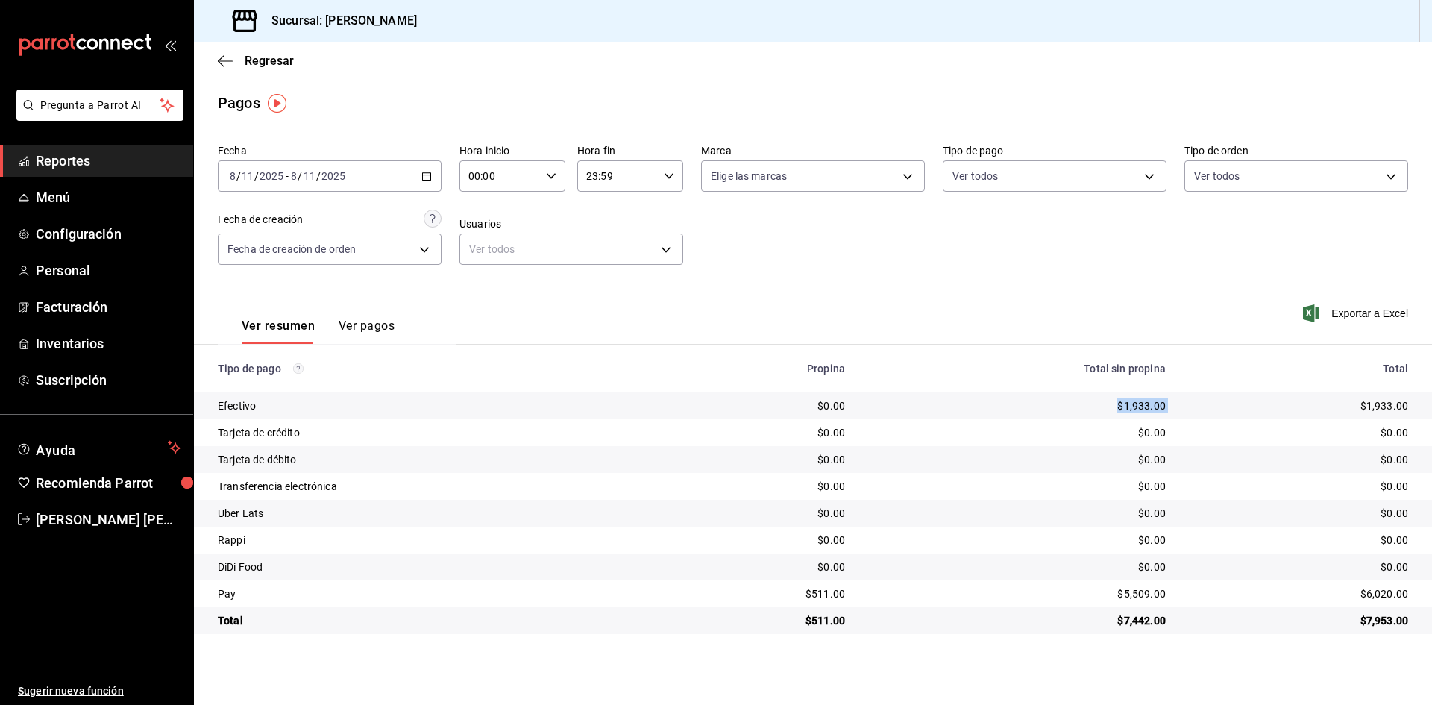
drag, startPoint x: 1055, startPoint y: 397, endPoint x: 1267, endPoint y: 411, distance: 212.2
click at [1267, 411] on tr "Efectivo $0.00 $1,933.00 $1,933.00" at bounding box center [813, 405] width 1238 height 27
copy div "$1,933.00"
drag, startPoint x: 1091, startPoint y: 594, endPoint x: 1206, endPoint y: 600, distance: 115.0
click at [1206, 600] on tr "Pay $511.00 $5,509.00 $6,020.00" at bounding box center [813, 593] width 1238 height 27
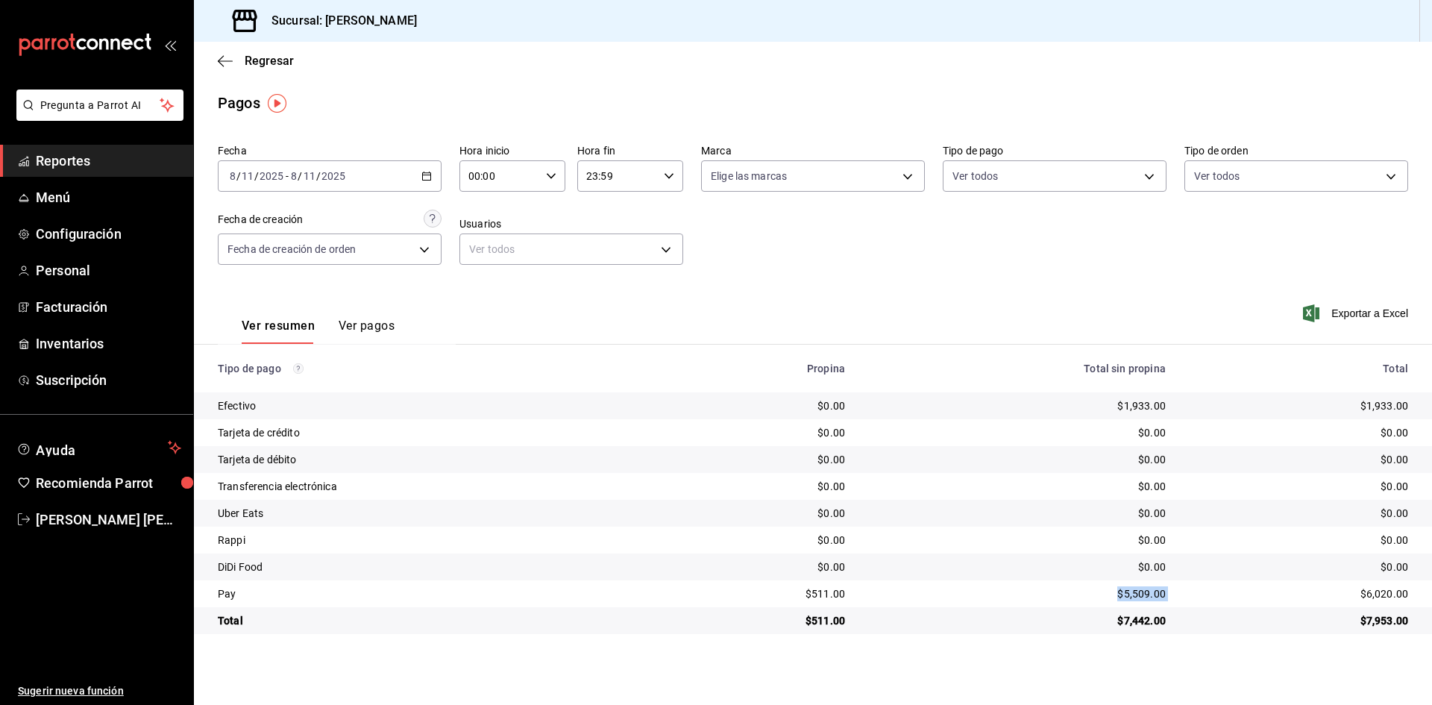
copy div "$5,509.00"
drag, startPoint x: 898, startPoint y: 603, endPoint x: 933, endPoint y: 606, distance: 35.2
click at [933, 606] on tr "Pay $511.00 $5,509.00 $6,020.00" at bounding box center [813, 593] width 1238 height 27
copy div "$511.00"
click at [427, 174] on icon "button" at bounding box center [426, 176] width 10 height 10
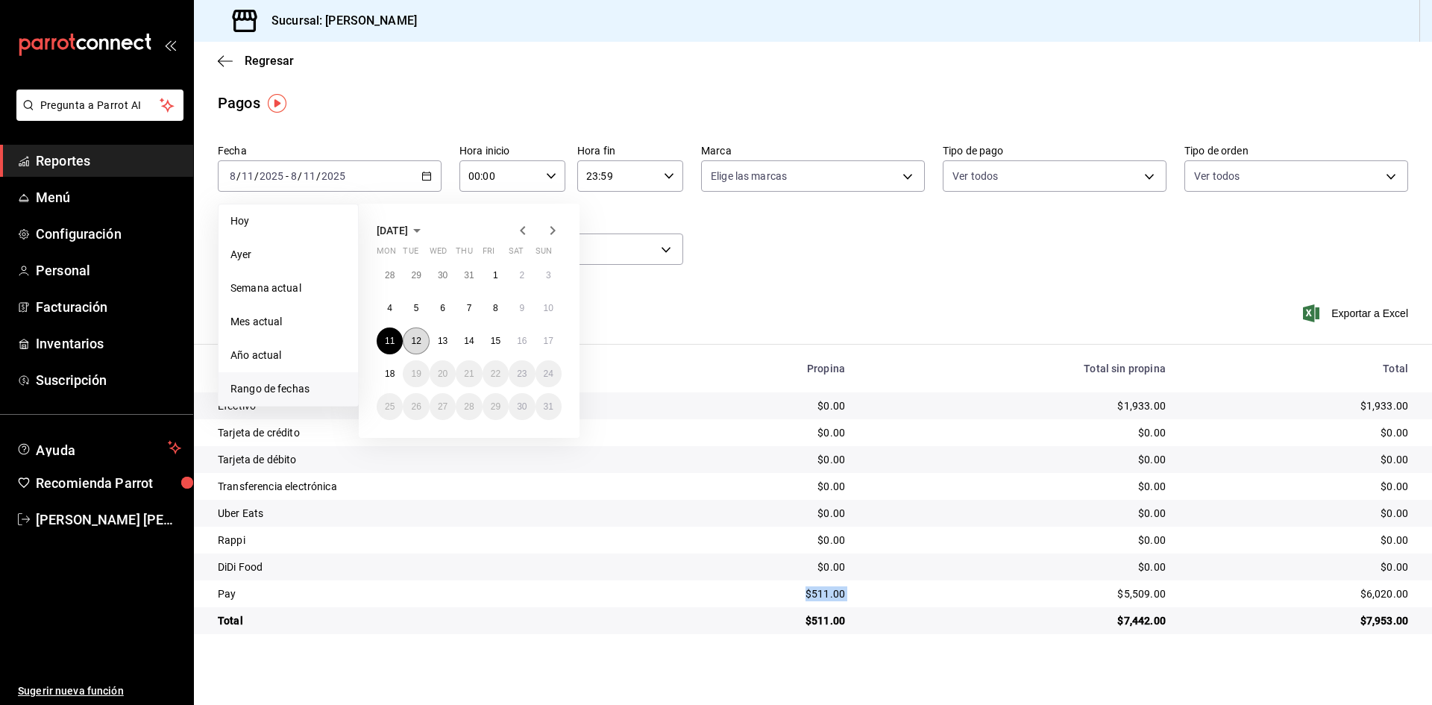
click at [419, 338] on abbr "12" at bounding box center [416, 341] width 10 height 10
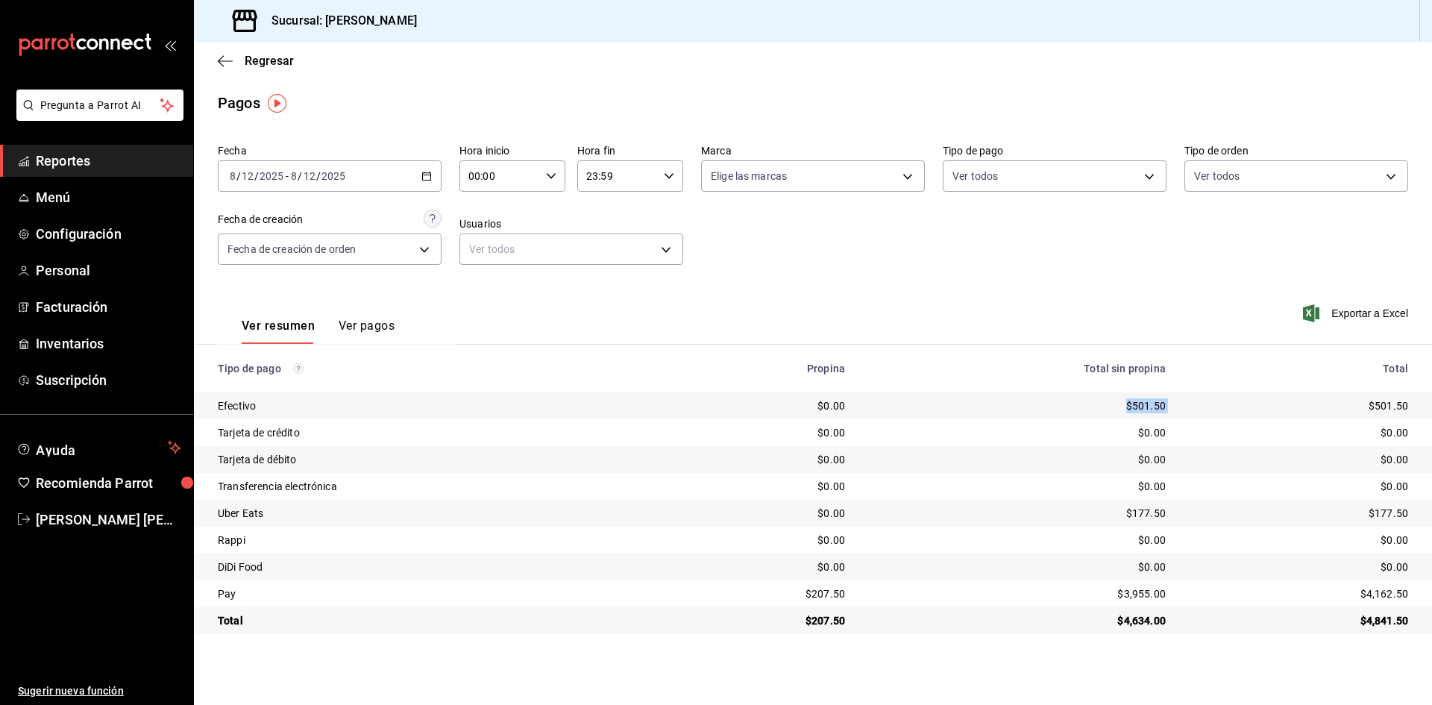
drag, startPoint x: 1100, startPoint y: 404, endPoint x: 1223, endPoint y: 406, distance: 123.1
click at [1223, 406] on tr "Efectivo $0.00 $501.50 $501.50" at bounding box center [813, 405] width 1238 height 27
copy div "$501.50"
drag, startPoint x: 1104, startPoint y: 509, endPoint x: 1205, endPoint y: 518, distance: 101.9
click at [1205, 518] on tr "Uber Eats $0.00 $177.50 $177.50" at bounding box center [813, 513] width 1238 height 27
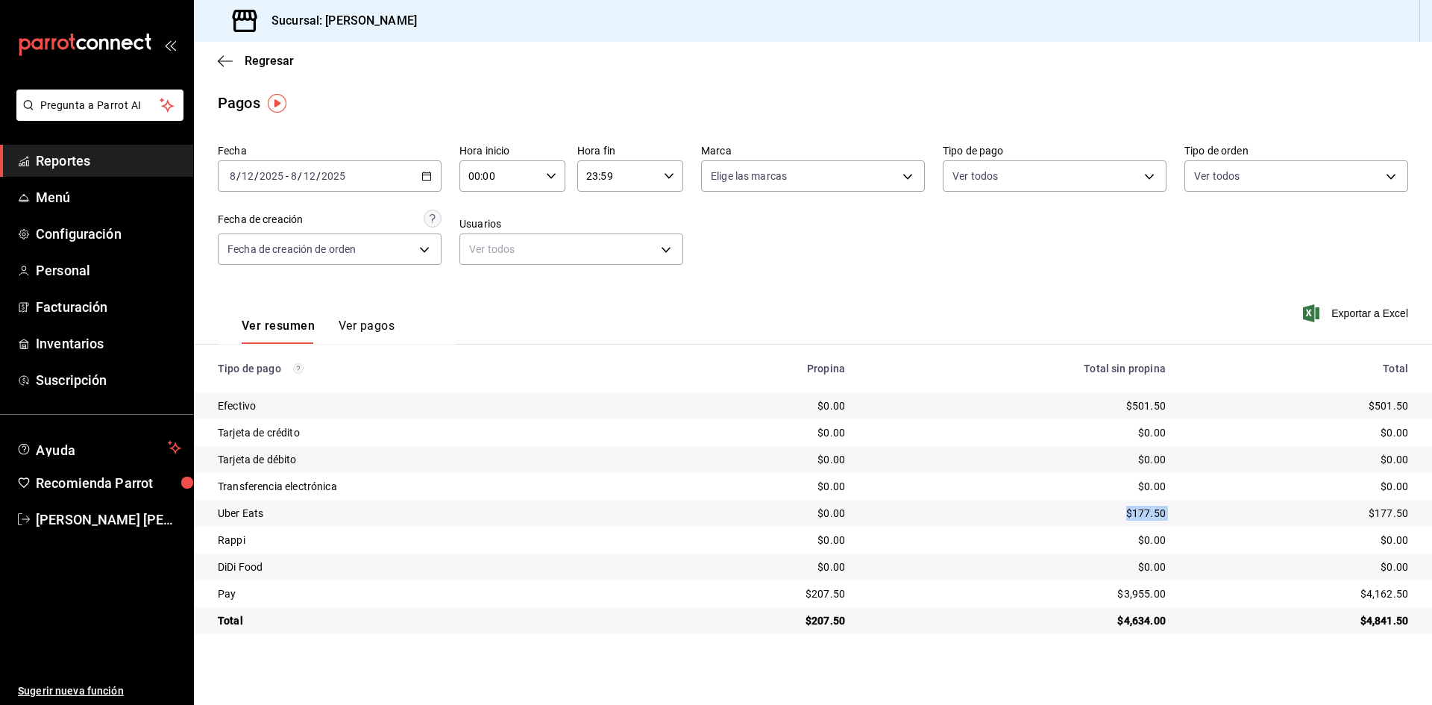
copy div "$177.50"
drag, startPoint x: 1111, startPoint y: 600, endPoint x: 1226, endPoint y: 600, distance: 114.8
click at [1226, 600] on tr "Pay $207.50 $3,955.00 $4,162.50" at bounding box center [813, 593] width 1238 height 27
copy div "$3,955.00"
drag, startPoint x: 781, startPoint y: 598, endPoint x: 918, endPoint y: 600, distance: 136.5
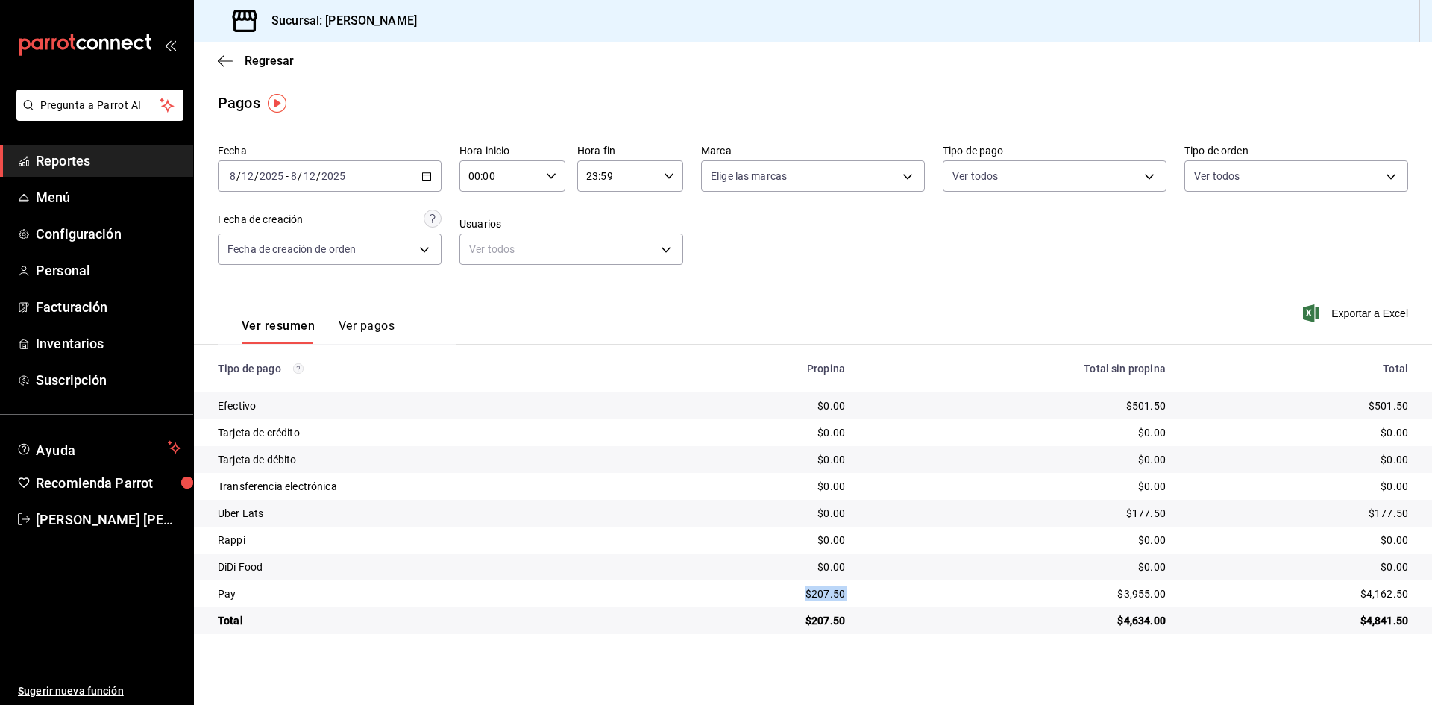
click at [918, 600] on tr "Pay $207.50 $3,955.00 $4,162.50" at bounding box center [813, 593] width 1238 height 27
copy div "$207.50"
click at [418, 177] on div "2025-08-12 8 / 12 / 2025 - 2025-08-12 8 / 12 / 2025" at bounding box center [330, 175] width 224 height 31
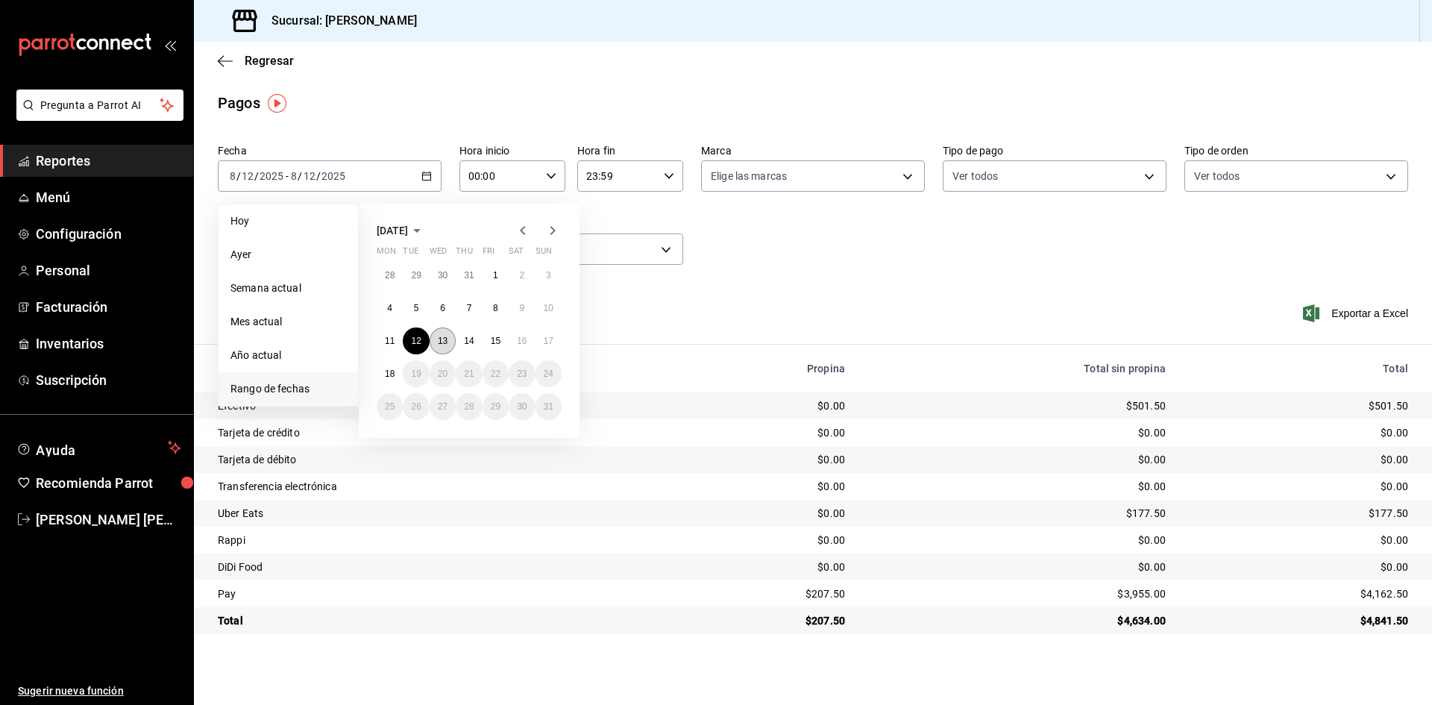
click at [439, 342] on abbr "13" at bounding box center [443, 341] width 10 height 10
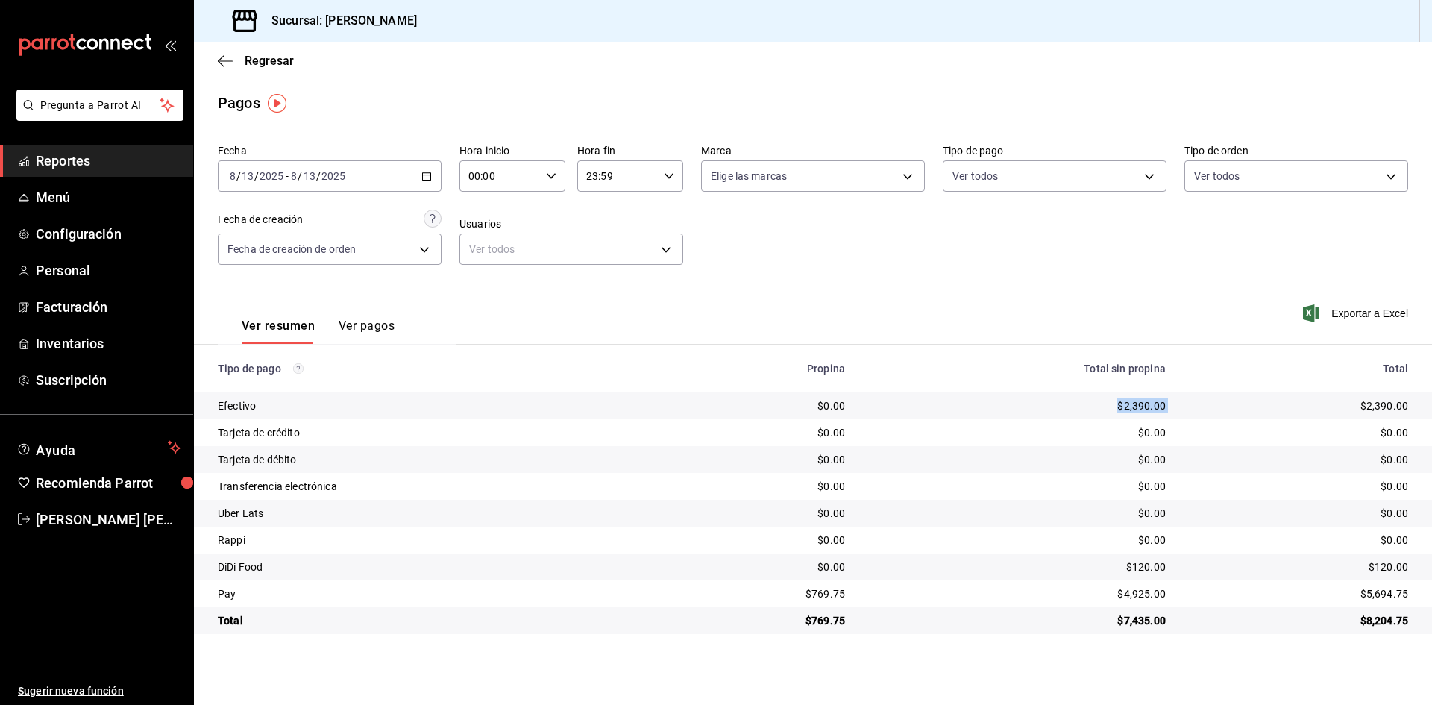
drag, startPoint x: 1080, startPoint y: 403, endPoint x: 1201, endPoint y: 408, distance: 120.9
click at [1201, 408] on tr "Efectivo $0.00 $2,390.00 $2,390.00" at bounding box center [813, 405] width 1238 height 27
drag, startPoint x: 1104, startPoint y: 593, endPoint x: 1206, endPoint y: 606, distance: 103.0
click at [1206, 606] on tr "Pay $769.75 $4,925.00 $5,694.75" at bounding box center [813, 593] width 1238 height 27
drag, startPoint x: 1145, startPoint y: 570, endPoint x: 1193, endPoint y: 573, distance: 48.6
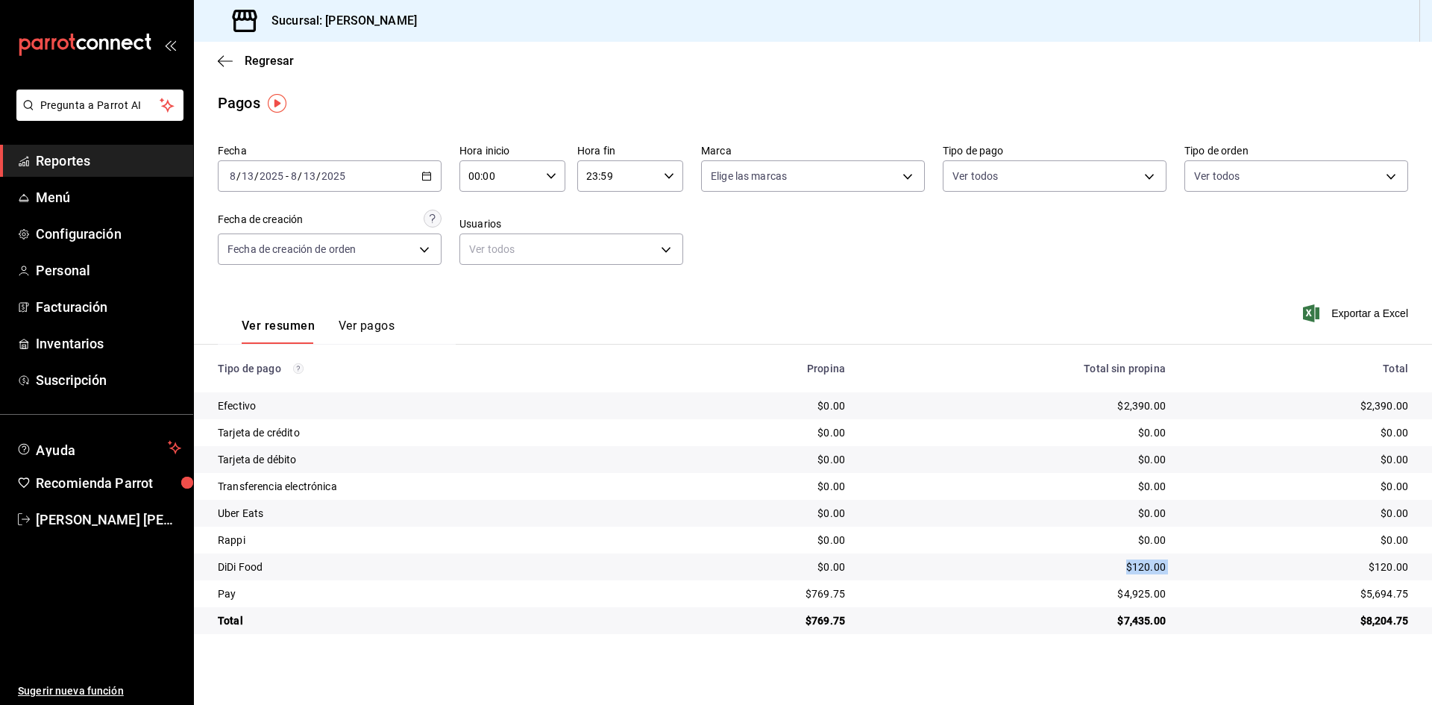
click at [1193, 573] on tr "DiDi Food $0.00 $120.00 $120.00" at bounding box center [813, 566] width 1238 height 27
copy div "$120.00"
drag, startPoint x: 780, startPoint y: 586, endPoint x: 885, endPoint y: 593, distance: 105.4
click at [885, 593] on tr "Pay $769.75 $4,925.00 $5,694.75" at bounding box center [813, 593] width 1238 height 27
click at [422, 176] on \(Stroke\) "button" at bounding box center [426, 176] width 9 height 8
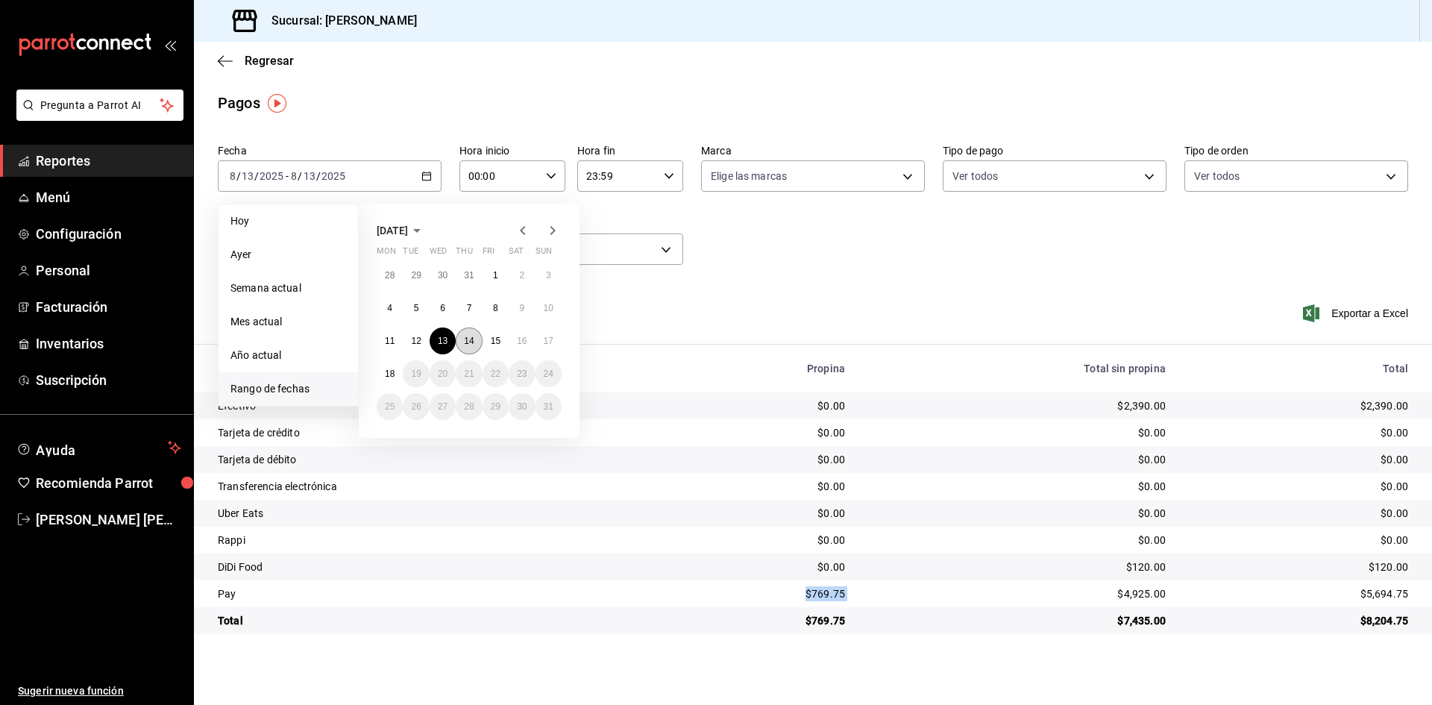
click at [462, 338] on button "14" at bounding box center [469, 340] width 26 height 27
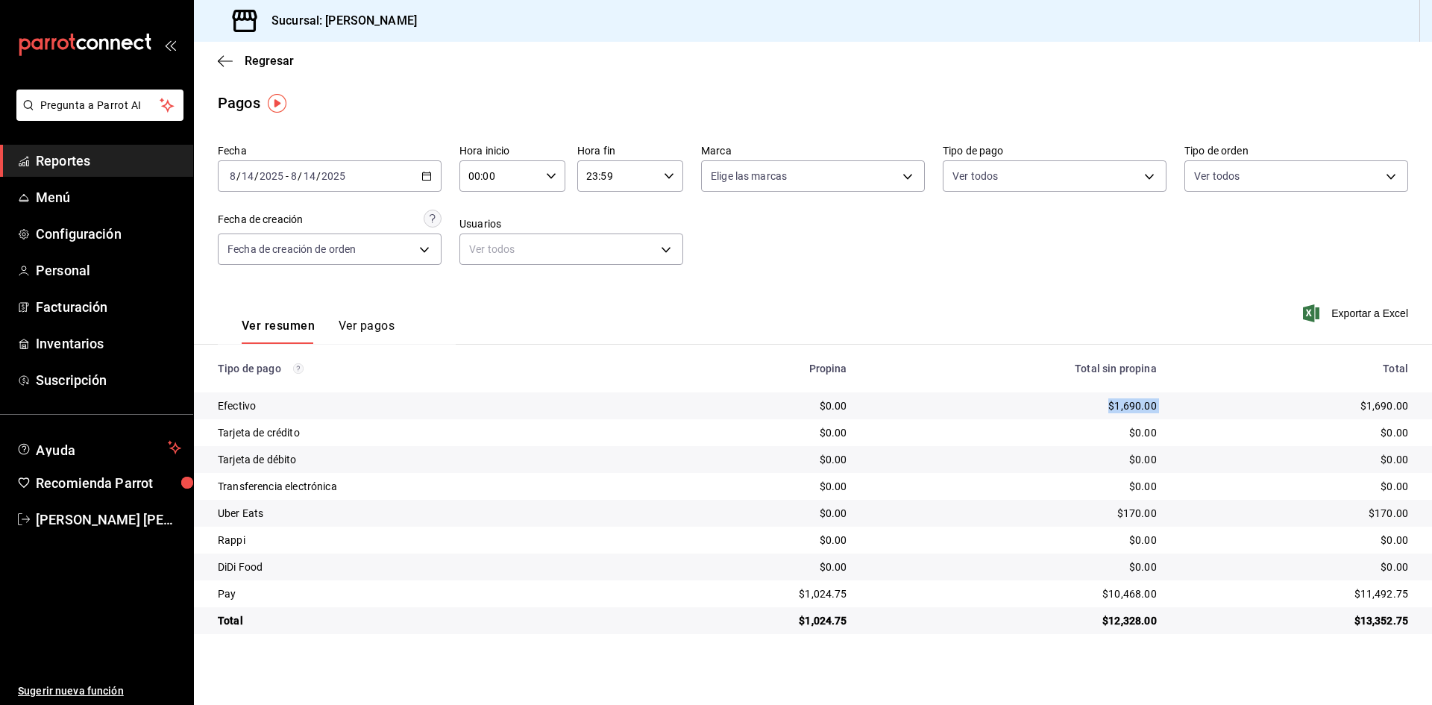
drag, startPoint x: 1082, startPoint y: 403, endPoint x: 1201, endPoint y: 413, distance: 119.0
click at [1201, 413] on tr "Efectivo $0.00 $1,690.00 $1,690.00" at bounding box center [813, 405] width 1238 height 27
drag, startPoint x: 1061, startPoint y: 592, endPoint x: 1215, endPoint y: 595, distance: 153.6
click at [1215, 595] on tr "Pay $1,024.75 $10,468.00 $11,492.75" at bounding box center [813, 593] width 1238 height 27
drag, startPoint x: 1102, startPoint y: 513, endPoint x: 1196, endPoint y: 518, distance: 94.1
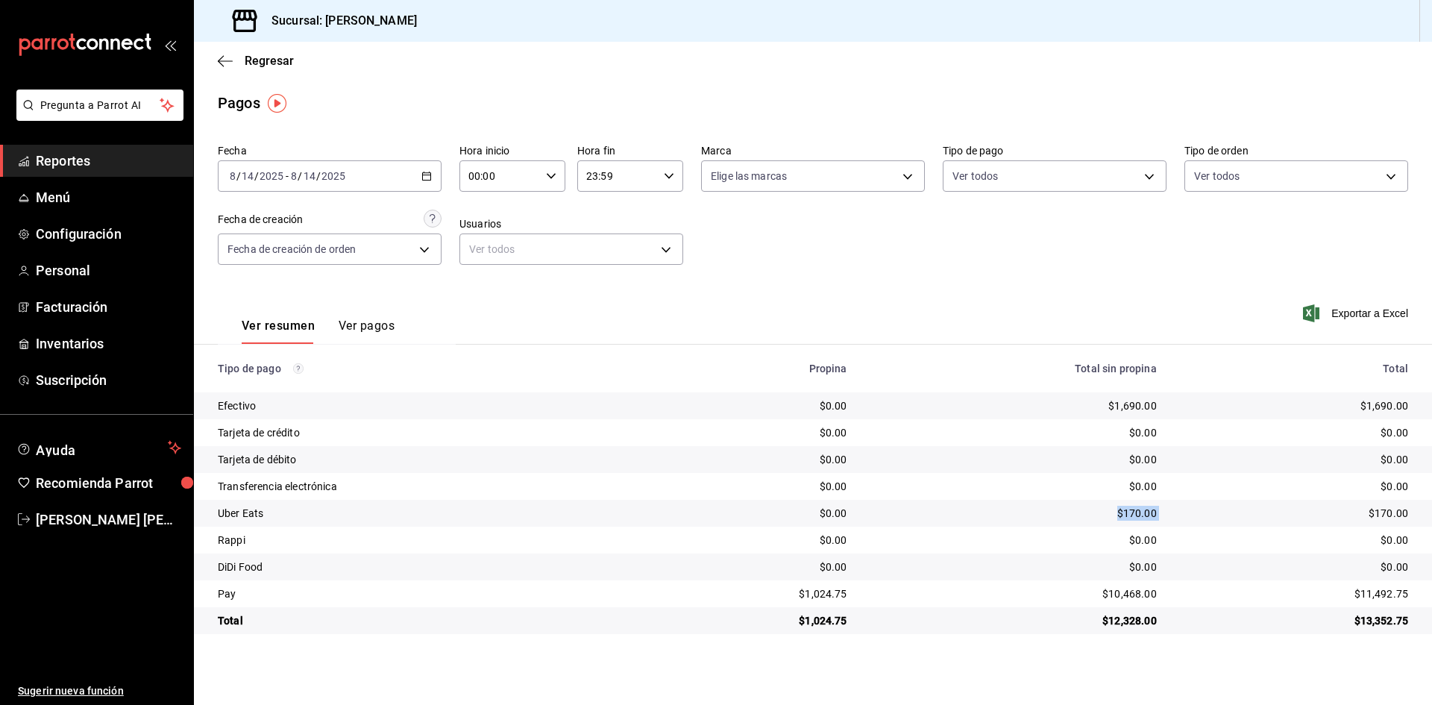
click at [1196, 518] on tr "Uber Eats $0.00 $170.00 $170.00" at bounding box center [813, 513] width 1238 height 27
drag, startPoint x: 784, startPoint y: 588, endPoint x: 913, endPoint y: 598, distance: 128.7
click at [913, 598] on tr "Pay $1,024.75 $10,468.00 $11,492.75" at bounding box center [813, 593] width 1238 height 27
click at [432, 173] on div "2025-08-14 8 / 14 / 2025 - 2025-08-14 8 / 14 / 2025" at bounding box center [330, 175] width 224 height 31
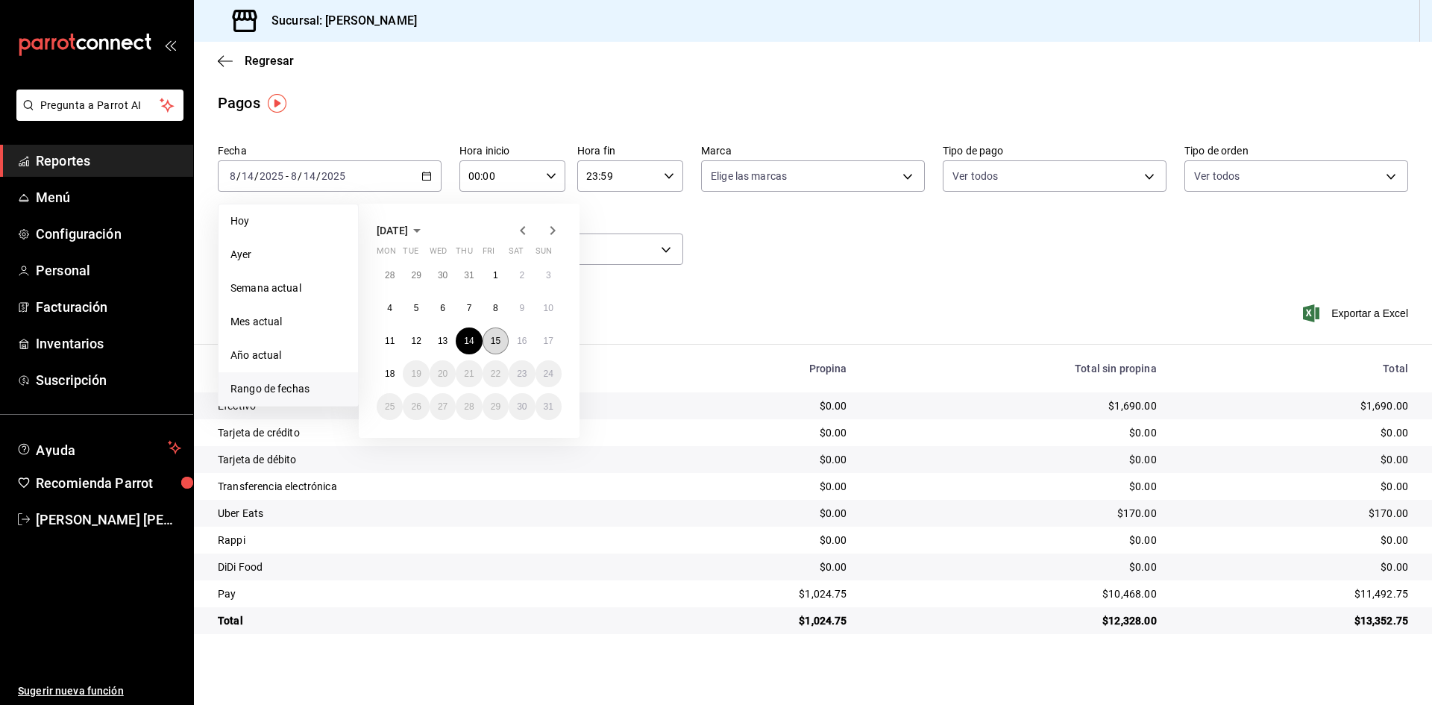
click at [491, 341] on abbr "15" at bounding box center [496, 341] width 10 height 10
click at [493, 339] on abbr "15" at bounding box center [496, 341] width 10 height 10
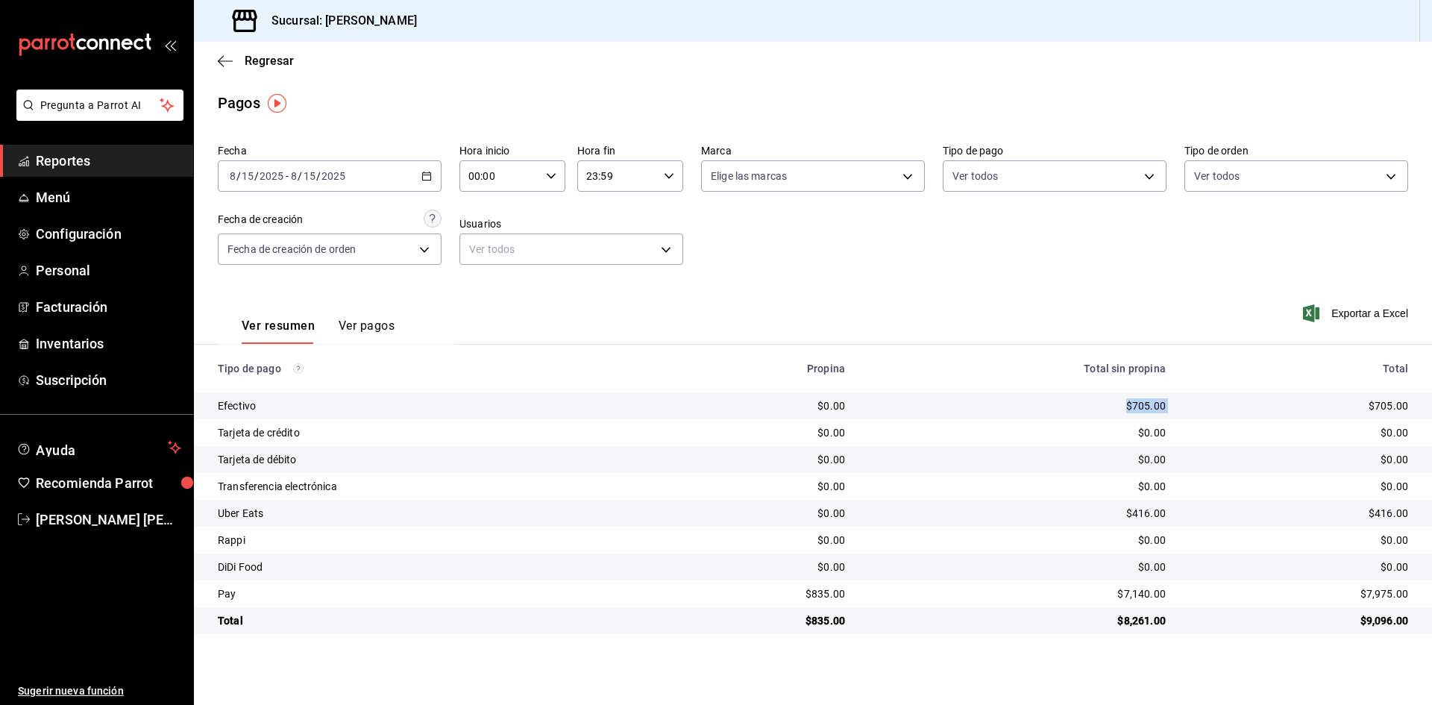
drag, startPoint x: 1092, startPoint y: 398, endPoint x: 1243, endPoint y: 406, distance: 151.6
click at [1243, 406] on tr "Efectivo $0.00 $705.00 $705.00" at bounding box center [813, 405] width 1238 height 27
drag, startPoint x: 1091, startPoint y: 589, endPoint x: 1187, endPoint y: 594, distance: 96.3
click at [1187, 594] on tr "Pay $835.00 $7,140.00 $7,975.00" at bounding box center [813, 593] width 1238 height 27
drag, startPoint x: 1113, startPoint y: 515, endPoint x: 1180, endPoint y: 517, distance: 67.1
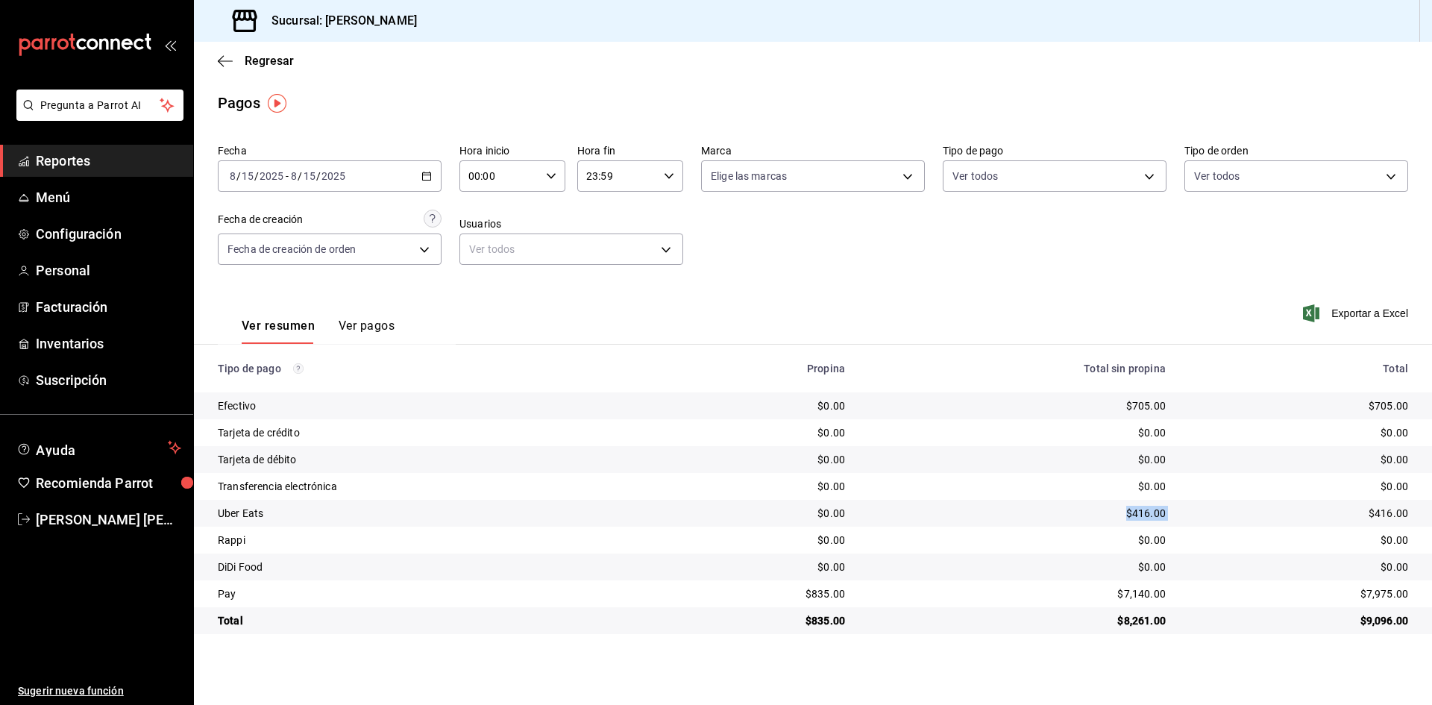
click at [1180, 517] on tr "Uber Eats $0.00 $416.00 $416.00" at bounding box center [813, 513] width 1238 height 27
drag, startPoint x: 782, startPoint y: 589, endPoint x: 920, endPoint y: 598, distance: 138.2
click at [920, 598] on tr "Pay $835.00 $7,140.00 $7,975.00" at bounding box center [813, 593] width 1238 height 27
click at [421, 174] on div "2025-08-15 8 / 15 / 2025 - 2025-08-15 8 / 15 / 2025" at bounding box center [330, 175] width 224 height 31
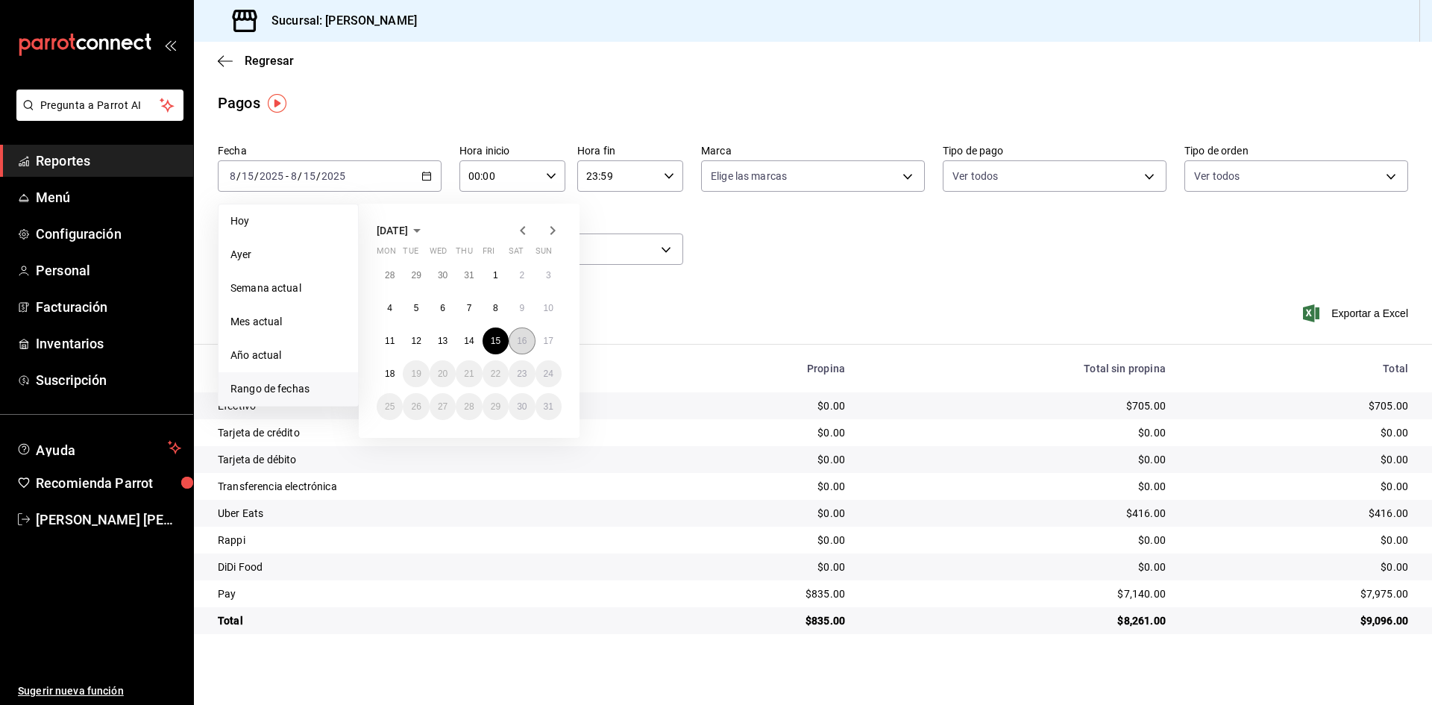
click at [519, 338] on abbr "16" at bounding box center [522, 341] width 10 height 10
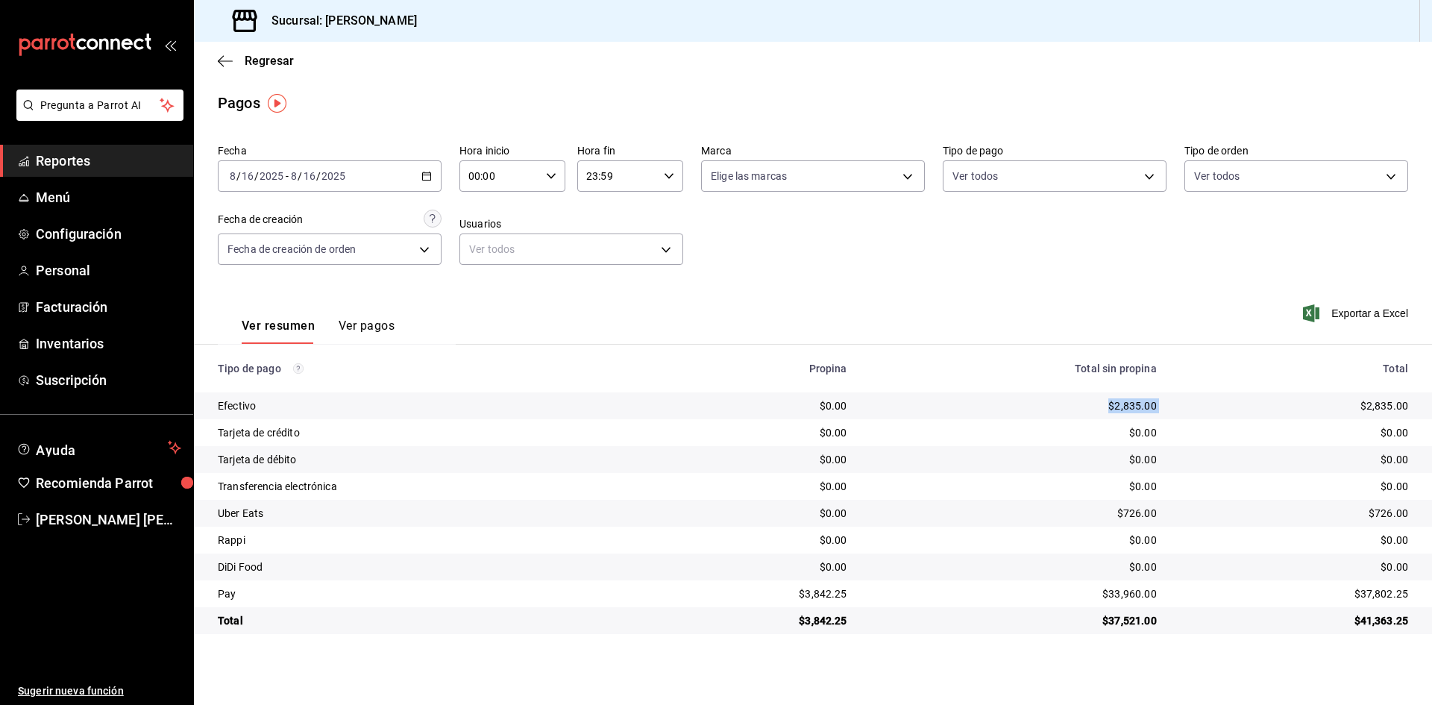
drag, startPoint x: 1083, startPoint y: 403, endPoint x: 1224, endPoint y: 418, distance: 140.9
click at [1224, 418] on tr "Efectivo $0.00 $2,835.00 $2,835.00" at bounding box center [813, 405] width 1238 height 27
drag, startPoint x: 1106, startPoint y: 515, endPoint x: 1200, endPoint y: 521, distance: 94.2
click at [1200, 521] on tr "Uber Eats $0.00 $726.00 $726.00" at bounding box center [813, 513] width 1238 height 27
drag, startPoint x: 1068, startPoint y: 588, endPoint x: 1207, endPoint y: 597, distance: 139.7
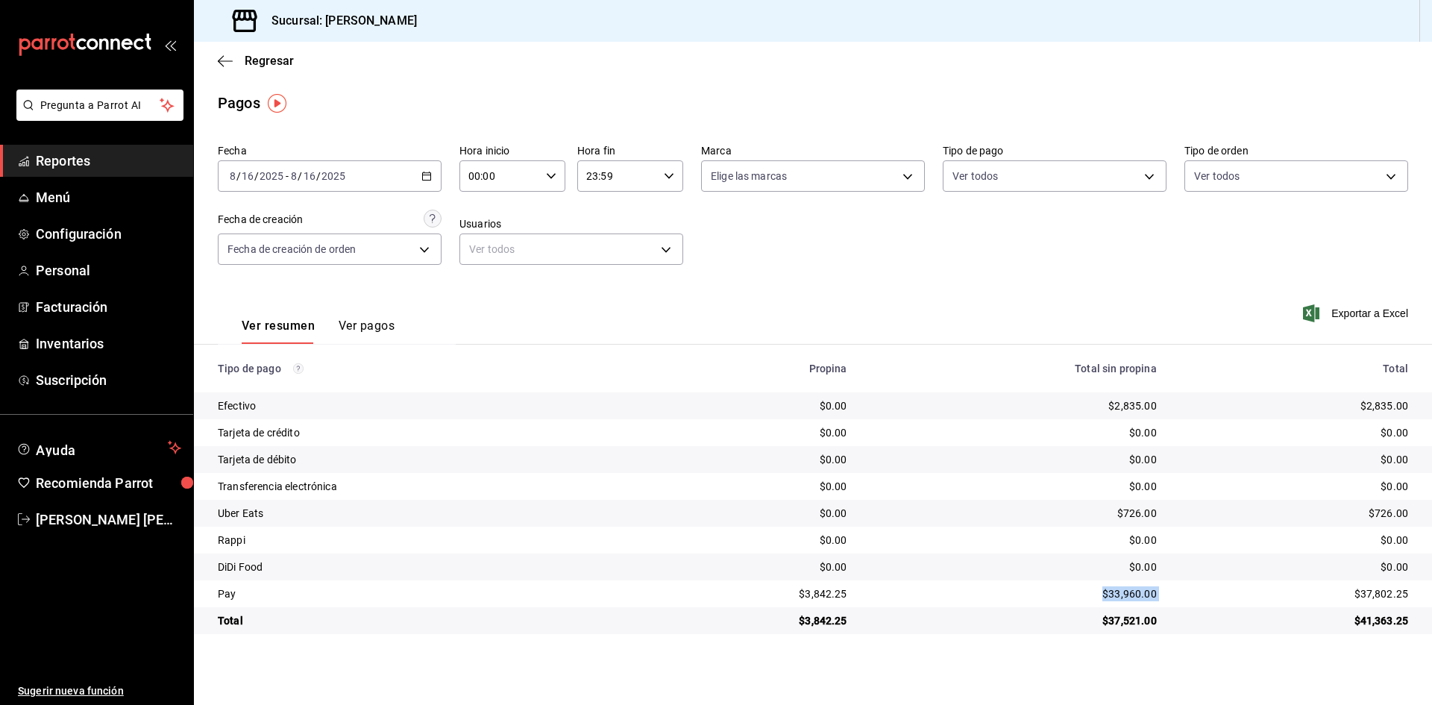
click at [1207, 597] on tr "Pay $3,842.25 $33,960.00 $37,802.25" at bounding box center [813, 593] width 1238 height 27
drag, startPoint x: 784, startPoint y: 597, endPoint x: 910, endPoint y: 606, distance: 126.3
click at [910, 606] on tr "Pay $3,842.25 $33,960.00 $37,802.25" at bounding box center [813, 593] width 1238 height 27
click at [423, 175] on \(Stroke\) "button" at bounding box center [426, 176] width 9 height 8
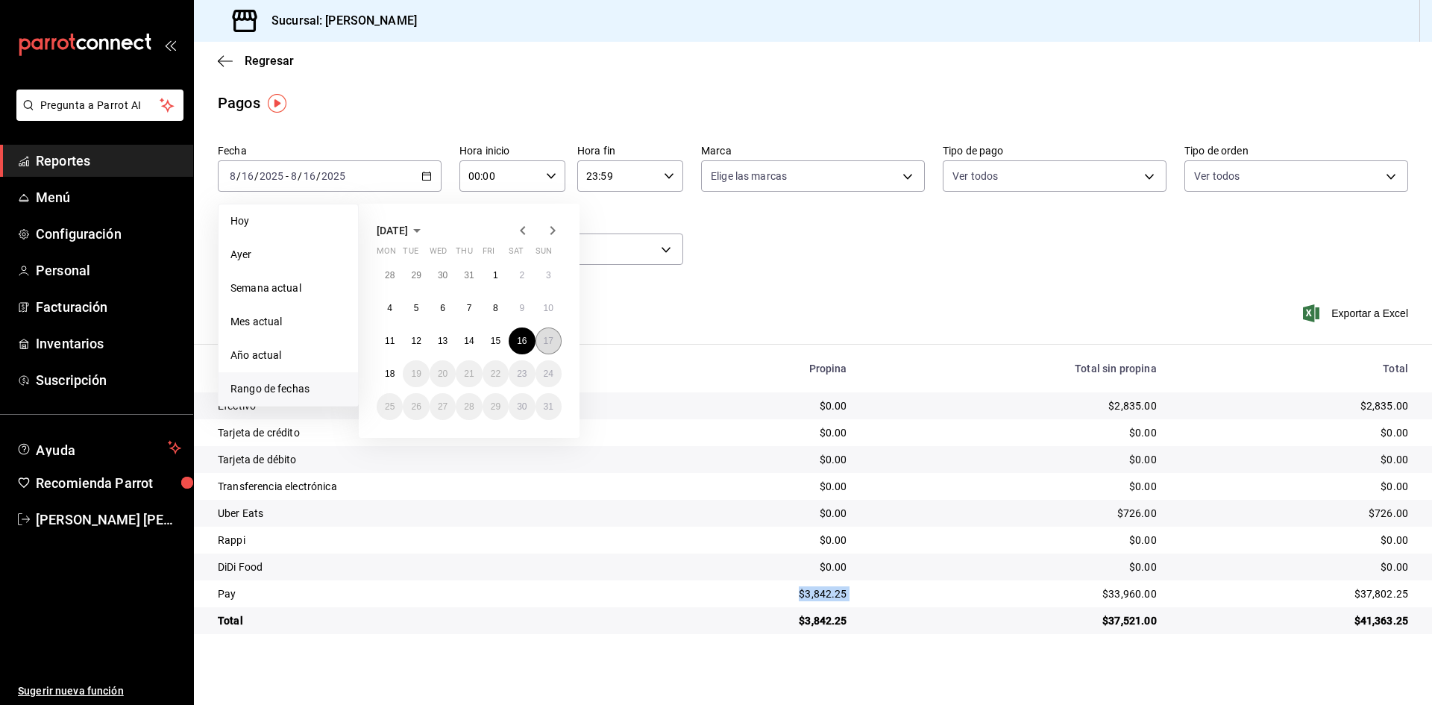
click at [552, 340] on abbr "17" at bounding box center [549, 341] width 10 height 10
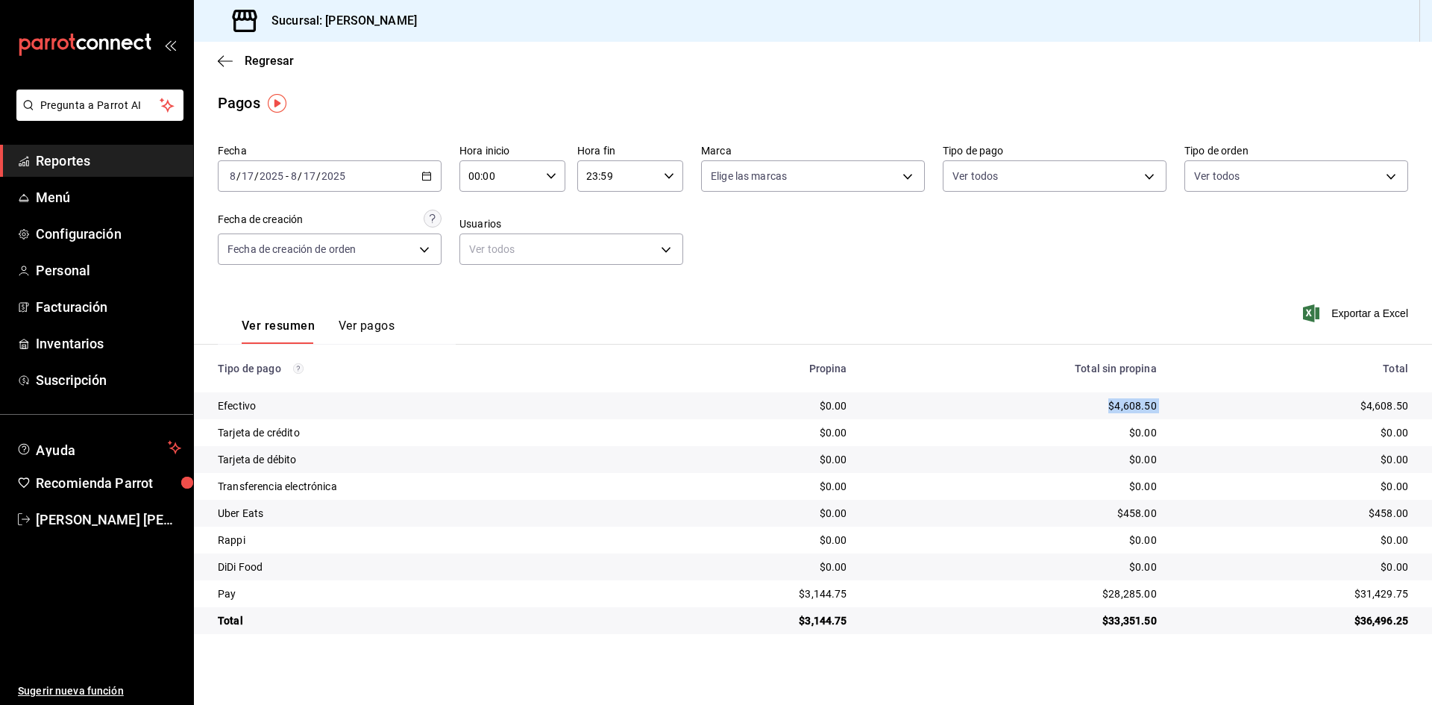
drag, startPoint x: 1077, startPoint y: 408, endPoint x: 1242, endPoint y: 414, distance: 164.2
click at [1242, 414] on tr "Efectivo $0.00 $4,608.50 $4,608.50" at bounding box center [813, 405] width 1238 height 27
drag, startPoint x: 1110, startPoint y: 511, endPoint x: 1227, endPoint y: 519, distance: 117.4
click at [1227, 519] on tr "Uber Eats $0.00 $458.00 $458.00" at bounding box center [813, 513] width 1238 height 27
drag, startPoint x: 1084, startPoint y: 594, endPoint x: 1203, endPoint y: 599, distance: 118.6
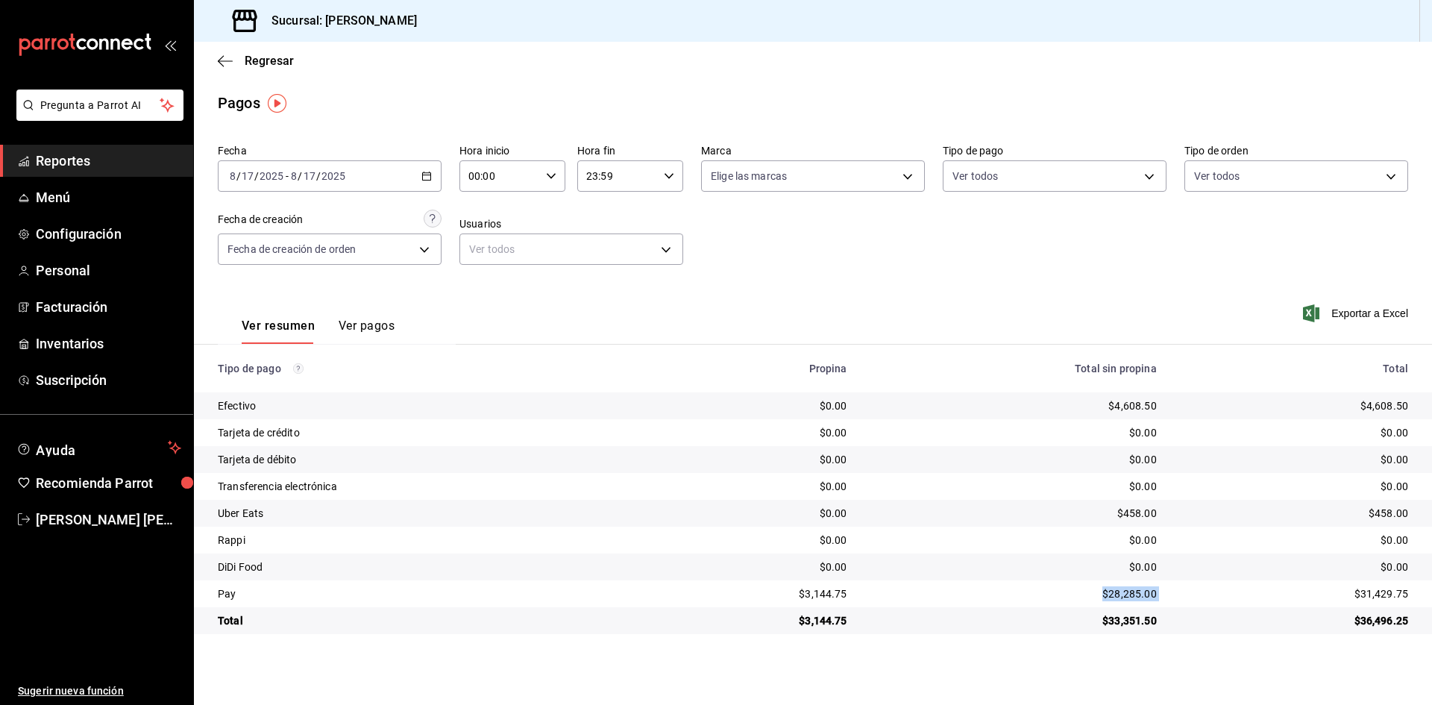
click at [1203, 599] on tr "Pay $3,144.75 $28,285.00 $31,429.75" at bounding box center [813, 593] width 1238 height 27
drag, startPoint x: 781, startPoint y: 588, endPoint x: 921, endPoint y: 605, distance: 140.4
click at [921, 605] on tr "Pay $3,144.75 $28,285.00 $31,429.75" at bounding box center [813, 593] width 1238 height 27
click at [425, 161] on div "2025-08-17 8 / 17 / 2025 - 2025-08-17 8 / 17 / 2025" at bounding box center [330, 175] width 224 height 31
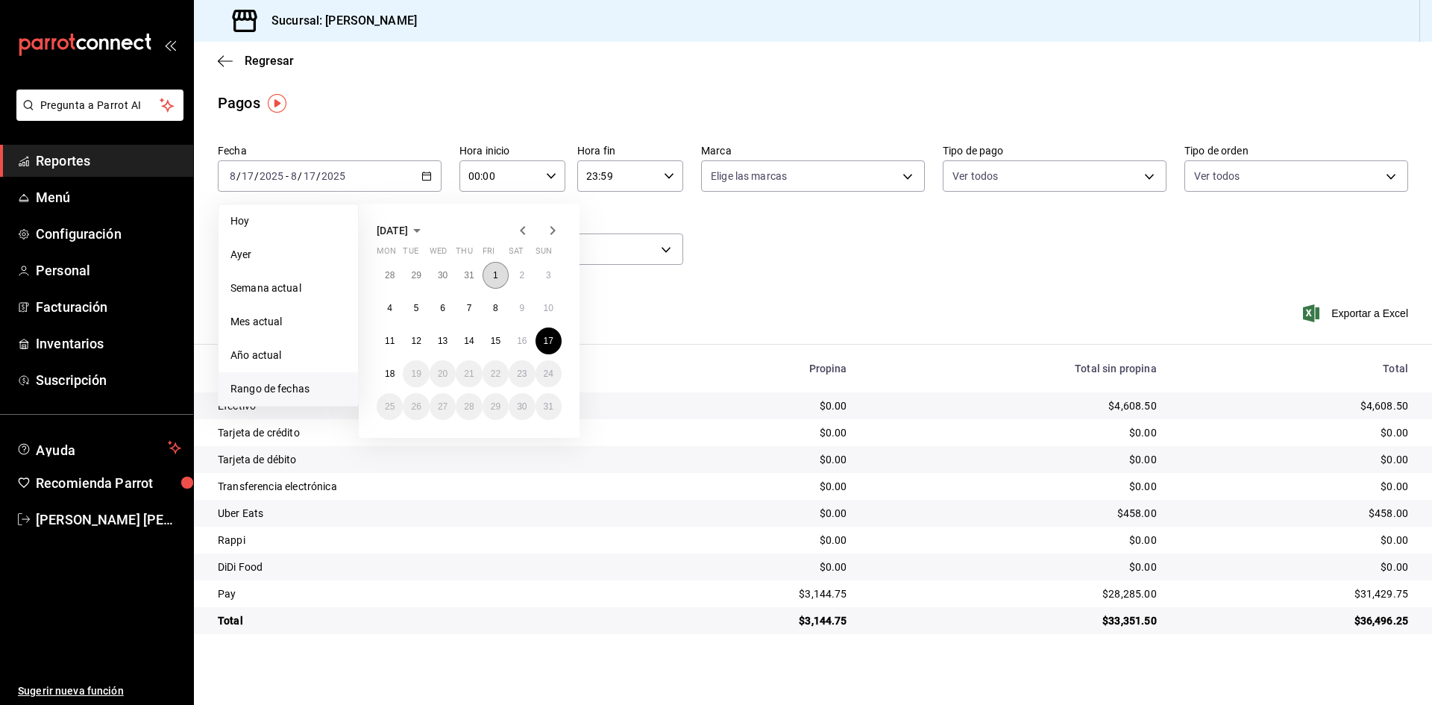
click at [492, 272] on button "1" at bounding box center [495, 275] width 26 height 27
click at [545, 339] on abbr "17" at bounding box center [549, 341] width 10 height 10
